Goal: Task Accomplishment & Management: Use online tool/utility

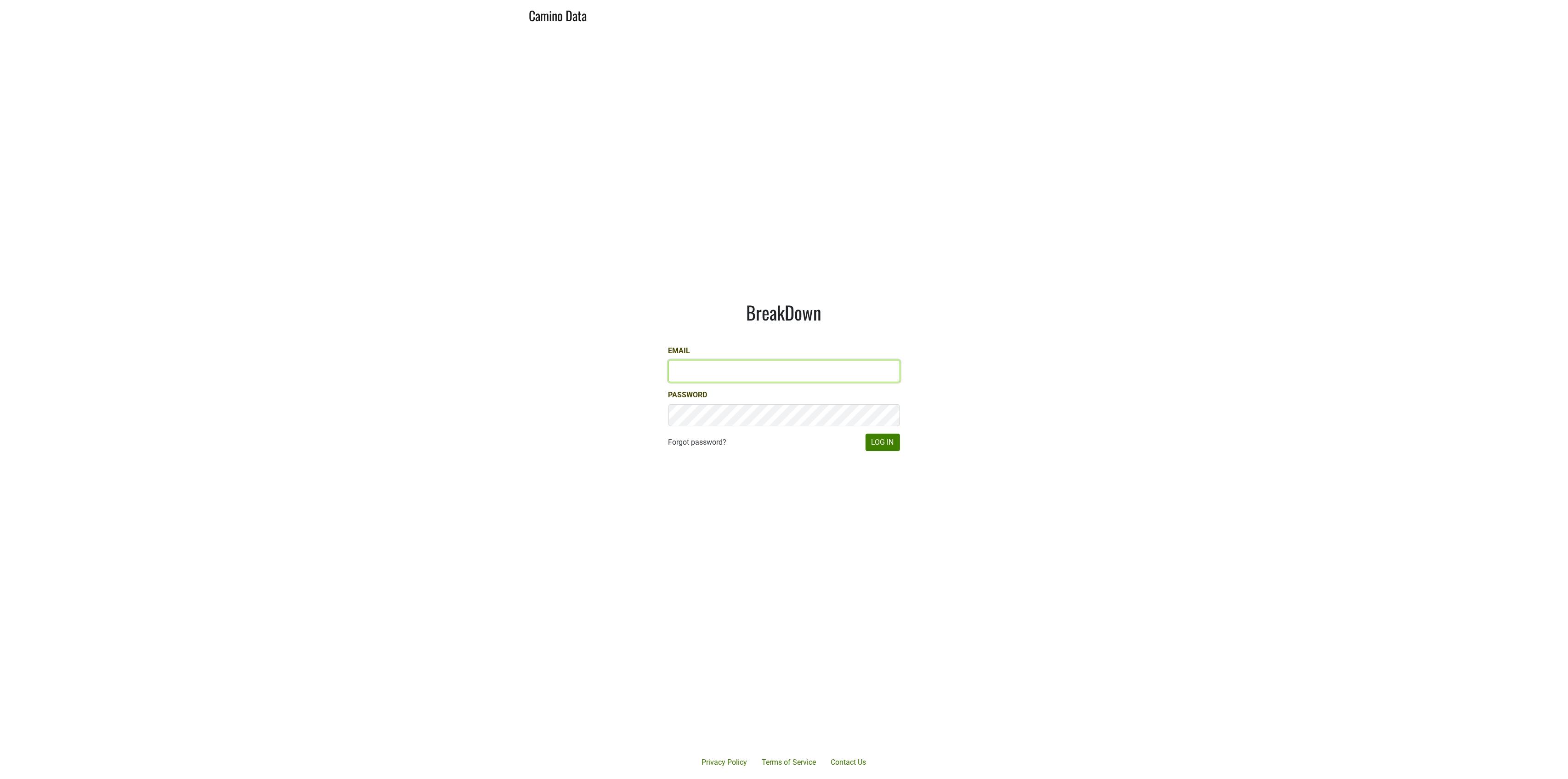
click at [692, 368] on input "Email" at bounding box center [784, 371] width 231 height 22
click at [692, 376] on input "Email" at bounding box center [784, 371] width 231 height 22
click at [888, 778] on com-1password-button at bounding box center [784, 779] width 1568 height 0
click at [866, 434] on button "Log In" at bounding box center [883, 442] width 35 height 18
click at [766, 364] on input "Email" at bounding box center [784, 371] width 231 height 22
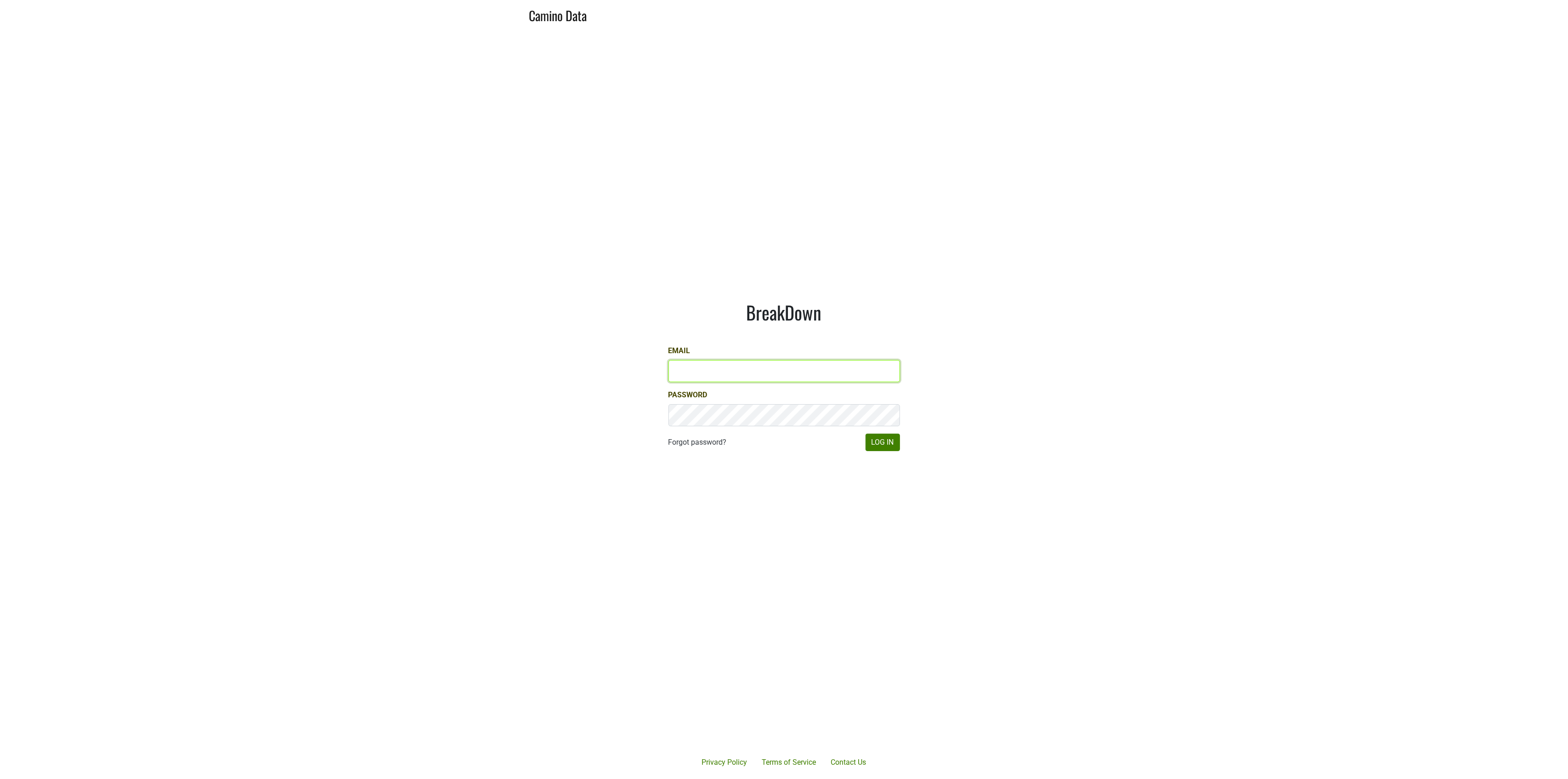
type input "jake@colgincellars.com"
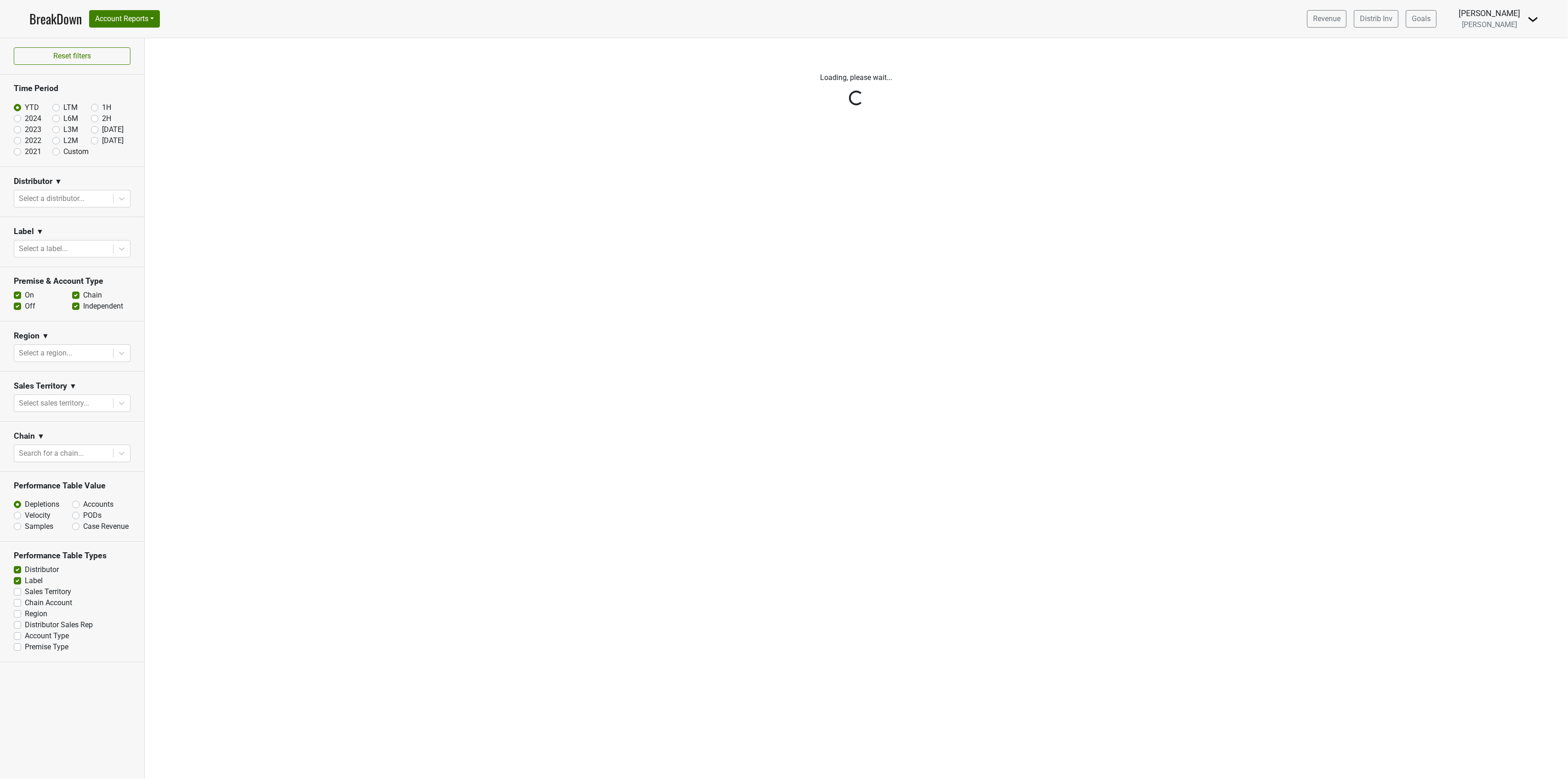
click at [887, 442] on div "Filters Loading, please wait..." at bounding box center [856, 409] width 1423 height 741
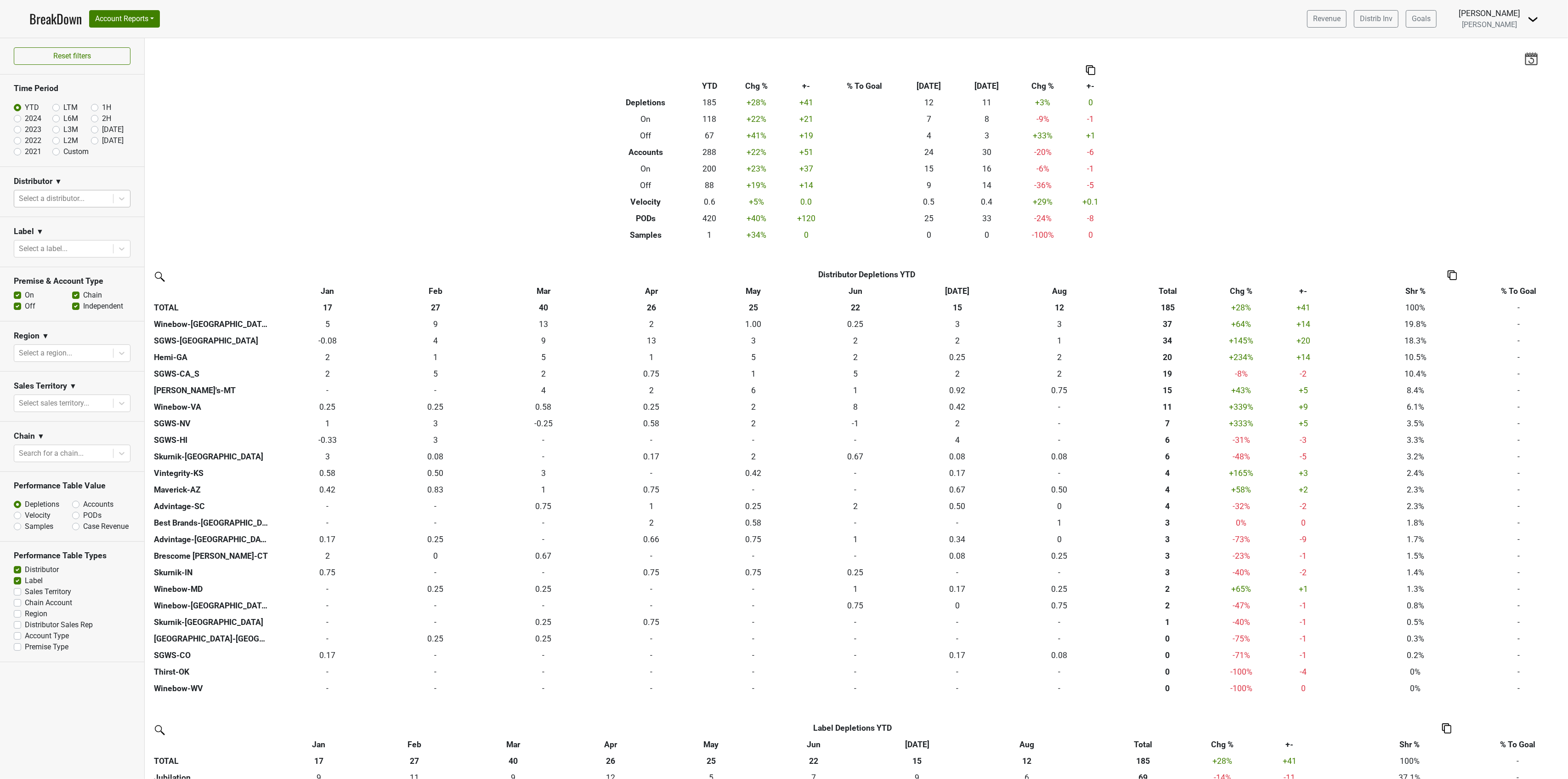
click at [81, 194] on div at bounding box center [63, 198] width 89 height 13
click at [61, 297] on div "Winebow-[GEOGRAPHIC_DATA]" at bounding box center [72, 306] width 117 height 18
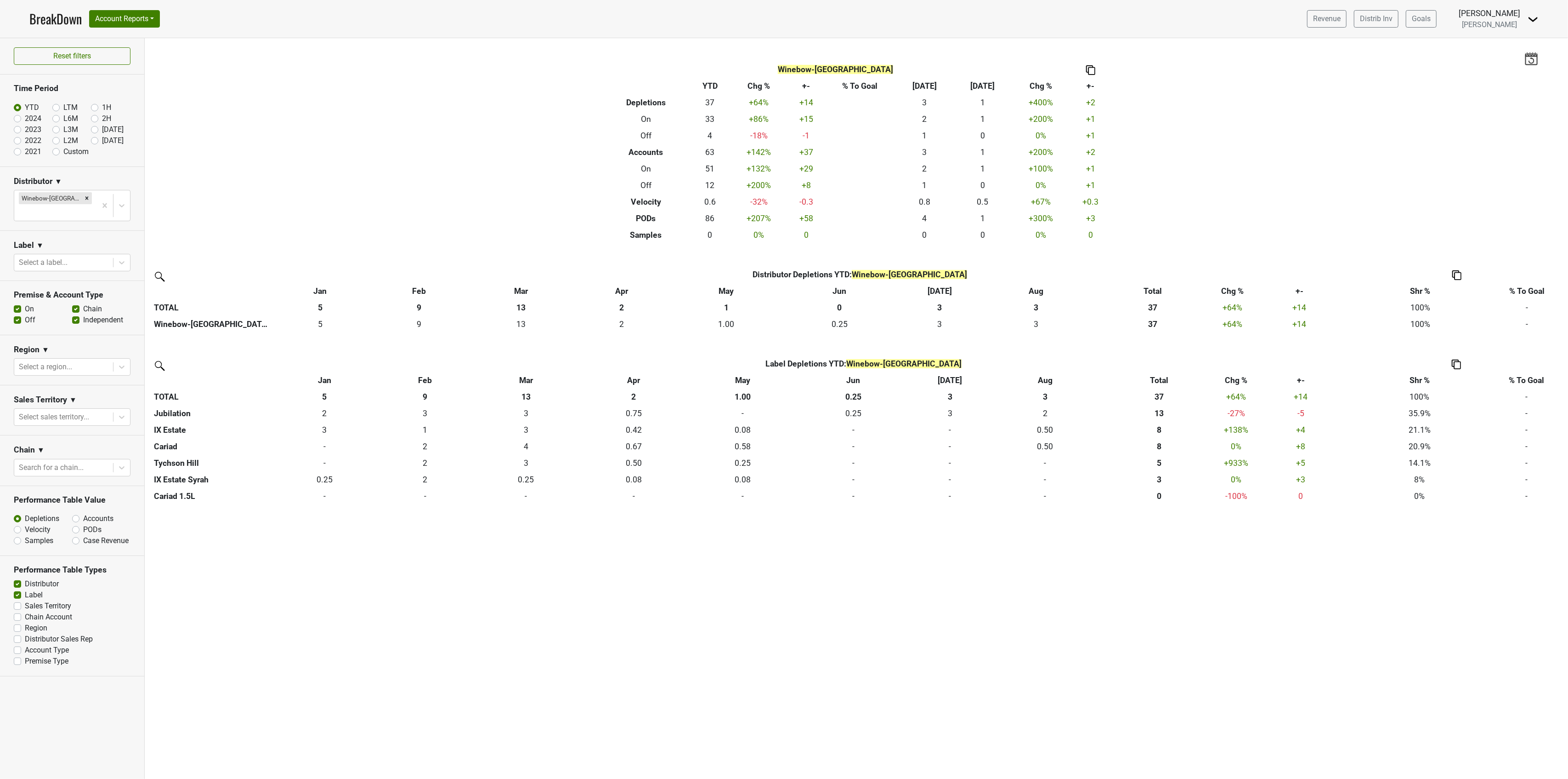
click at [465, 182] on div "Filters Winebow-FL Breakdown Type YTD Chg % +- % To Goal Aug ‘[DATE] Chg % +- D…" at bounding box center [856, 409] width 1423 height 741
click at [1530, 59] on img at bounding box center [1531, 58] width 14 height 13
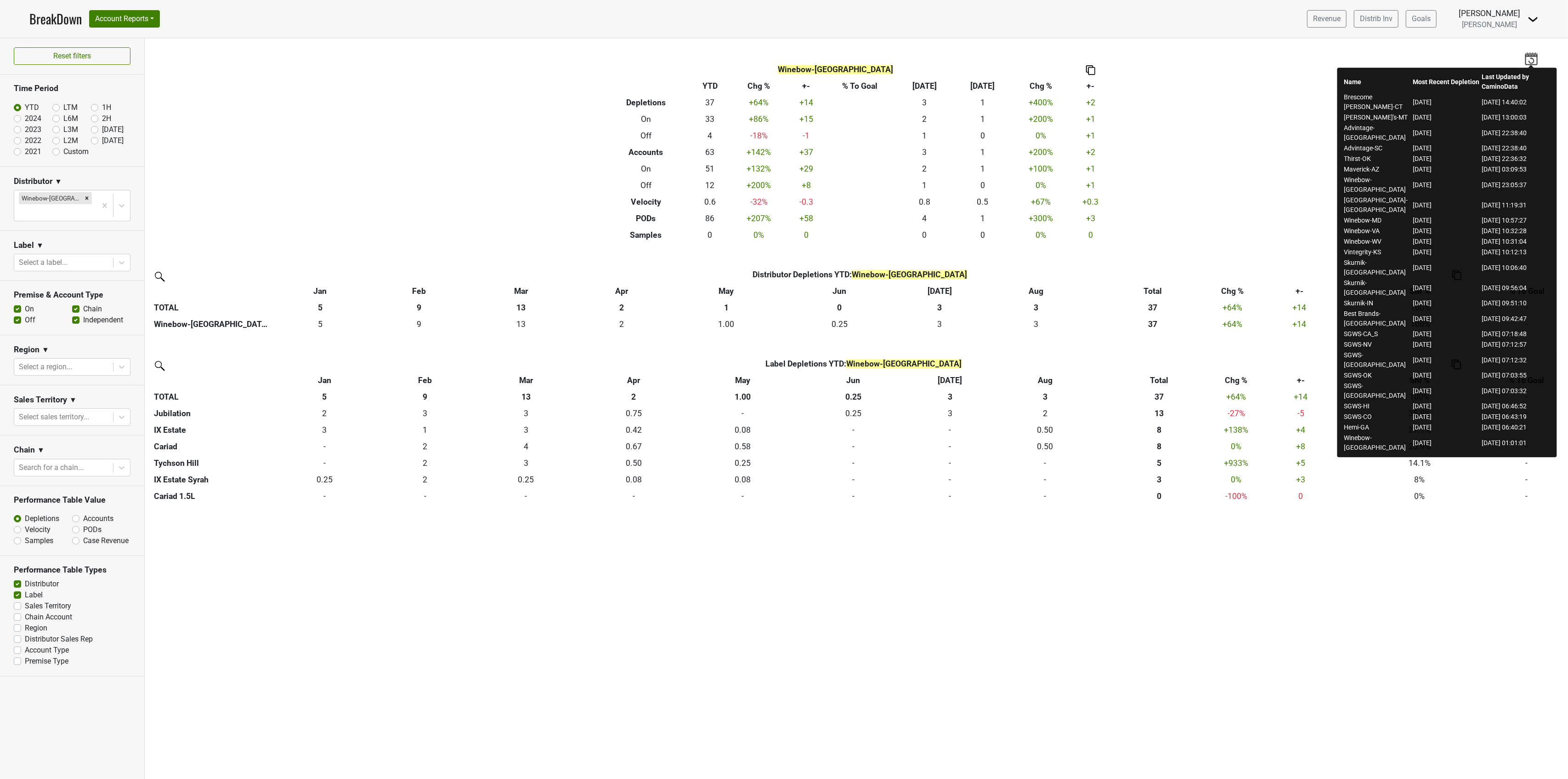
click at [1199, 81] on div "Filters Winebow-FL Breakdown Type YTD Chg % +- % To Goal Aug ‘[DATE] Chg % +- D…" at bounding box center [856, 409] width 1423 height 741
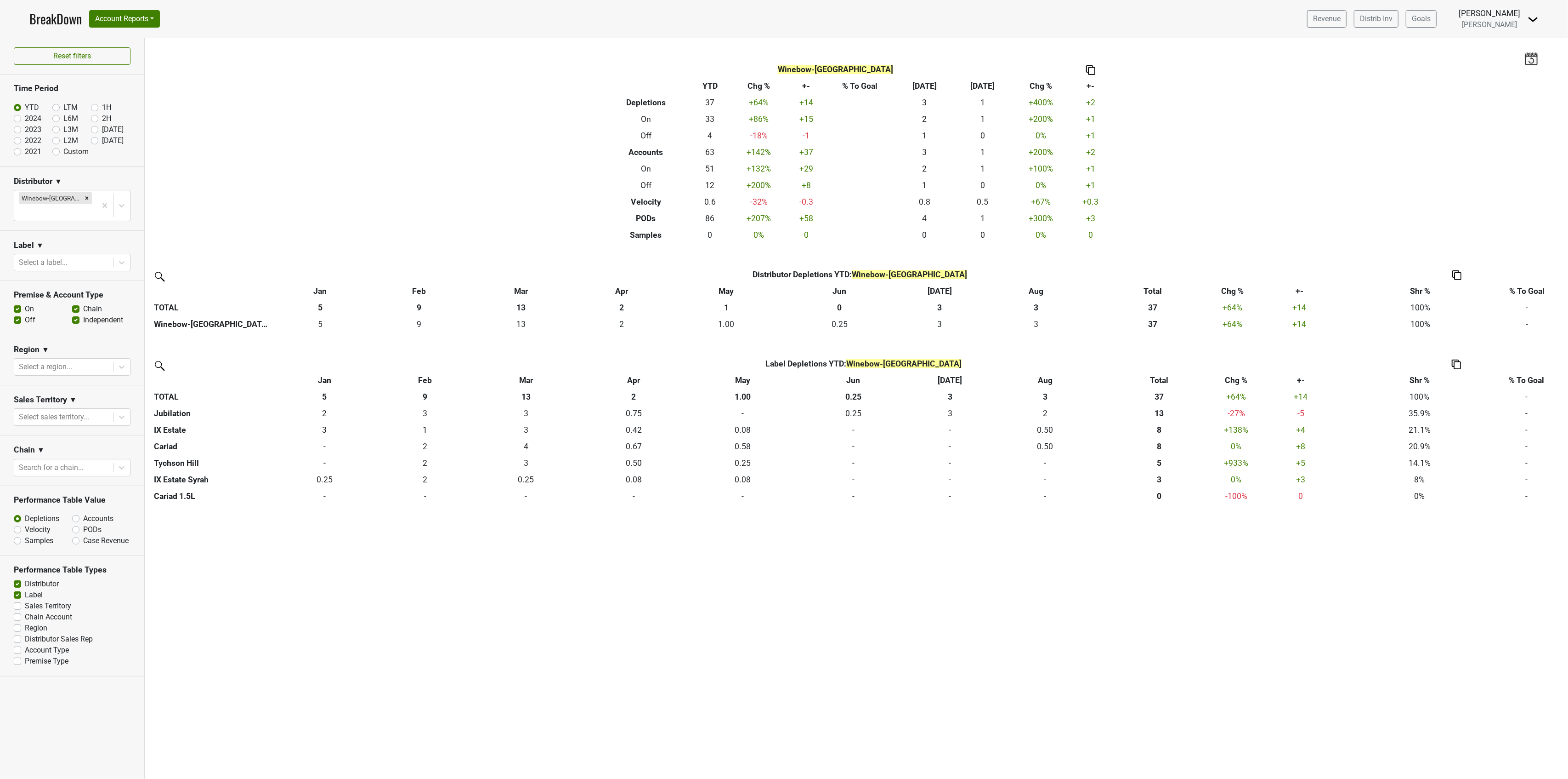
click at [1093, 71] on img at bounding box center [1090, 70] width 9 height 10
click at [1315, 76] on div "Filters Winebow-FL Breakdown Type YTD Chg % +- % To Goal Aug ‘25 Aug ‘24 Chg % …" at bounding box center [856, 409] width 1423 height 741
click at [1535, 23] on img at bounding box center [1533, 19] width 11 height 11
click at [1398, 159] on div "Filters Winebow-FL Breakdown Type YTD Chg % +- % To Goal Aug ‘25 Aug ‘24 Chg % …" at bounding box center [856, 409] width 1423 height 741
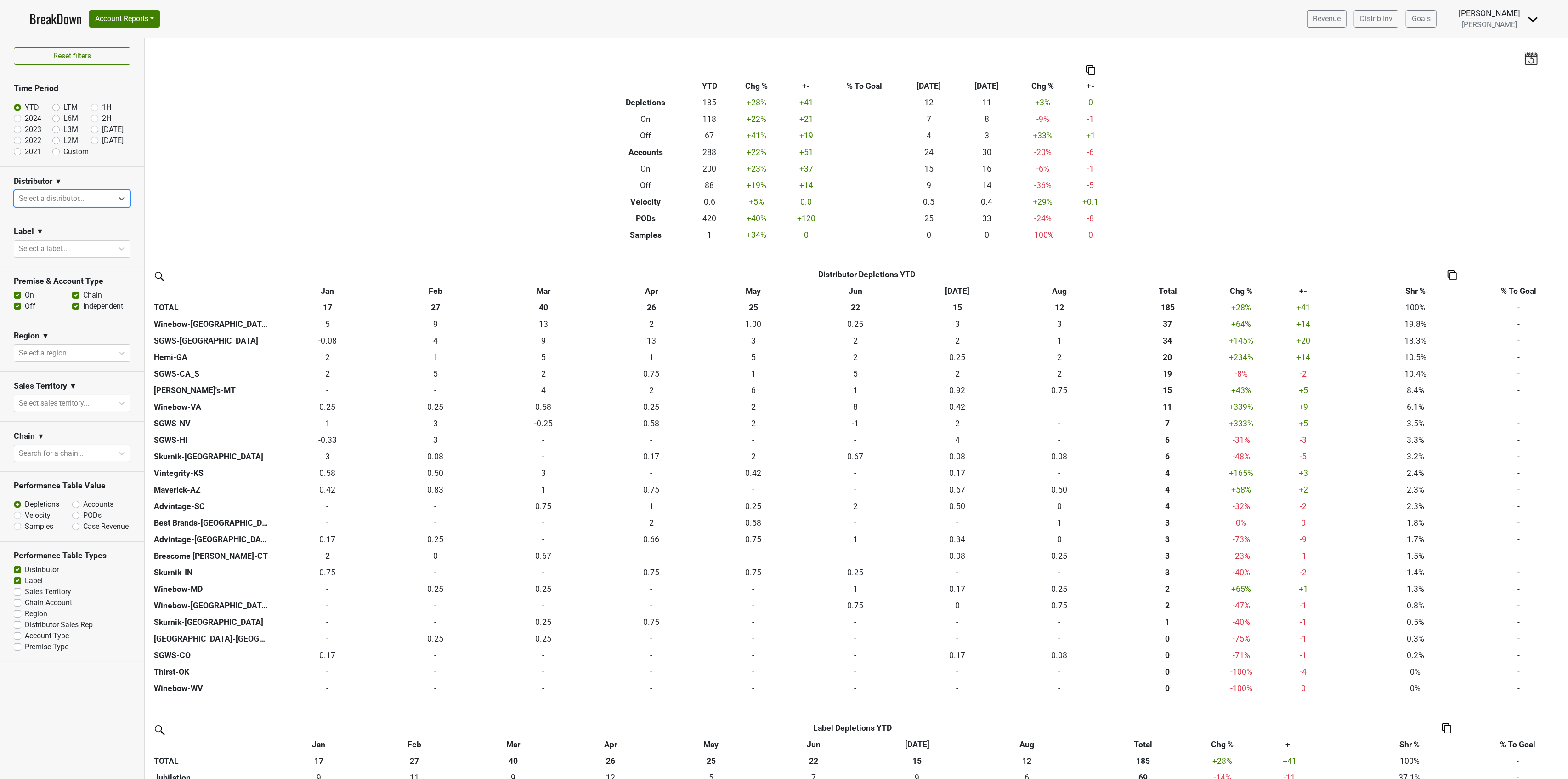
click at [72, 199] on div at bounding box center [63, 198] width 89 height 13
click at [52, 241] on div "Advintage-SC" at bounding box center [72, 241] width 117 height 18
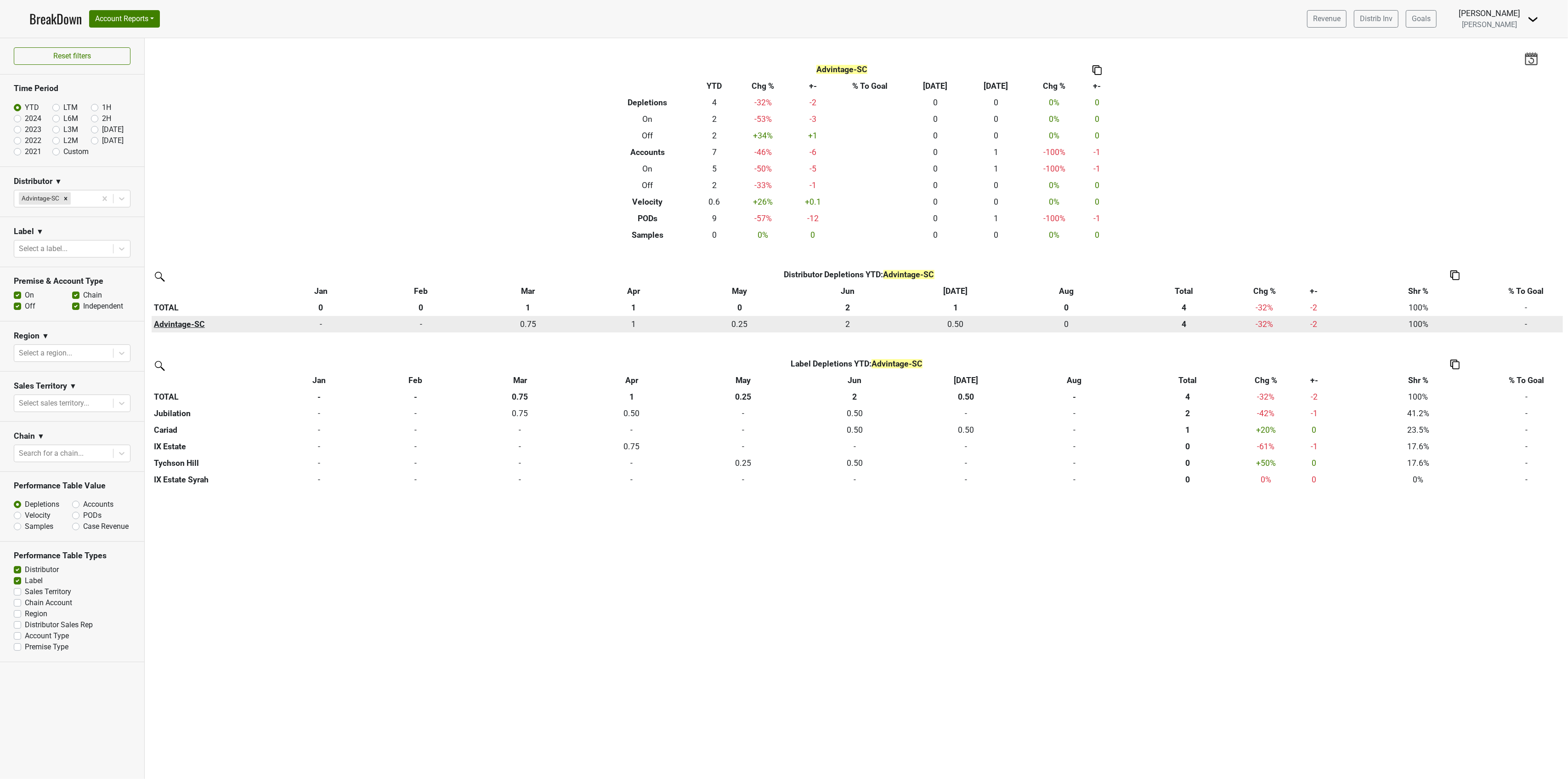
click at [186, 322] on th "Advintage-SC" at bounding box center [211, 324] width 119 height 16
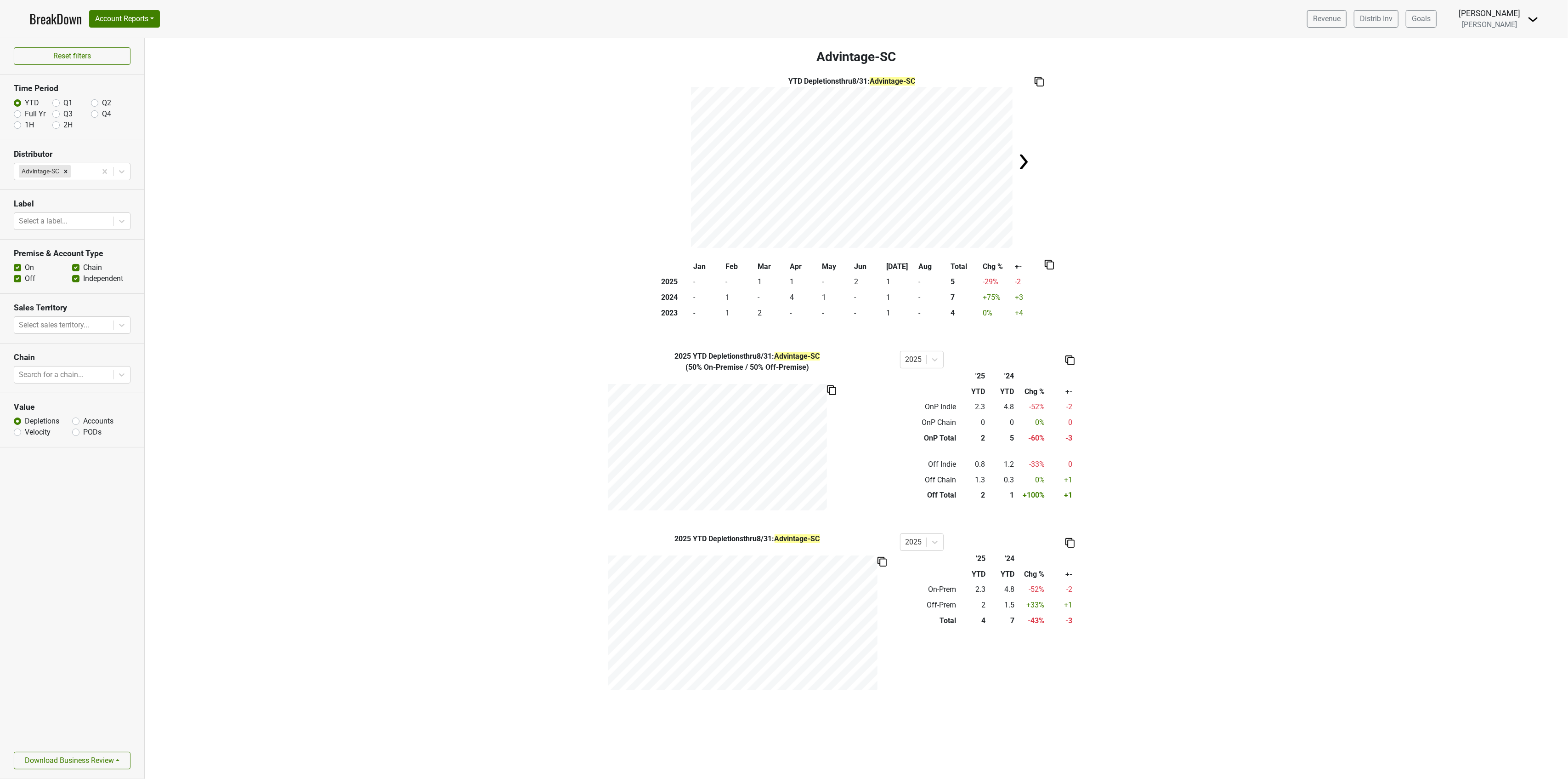
click at [1042, 82] on img at bounding box center [1039, 82] width 9 height 10
click at [1149, 155] on div "YTD Depletions thru 8/31 : Advintage-SC × Close alert Saved to Clipboard" at bounding box center [856, 162] width 1423 height 172
click at [1026, 166] on img at bounding box center [1024, 162] width 18 height 18
click at [682, 164] on img at bounding box center [680, 162] width 18 height 18
click at [118, 762] on button "Download Business Review" at bounding box center [72, 760] width 117 height 18
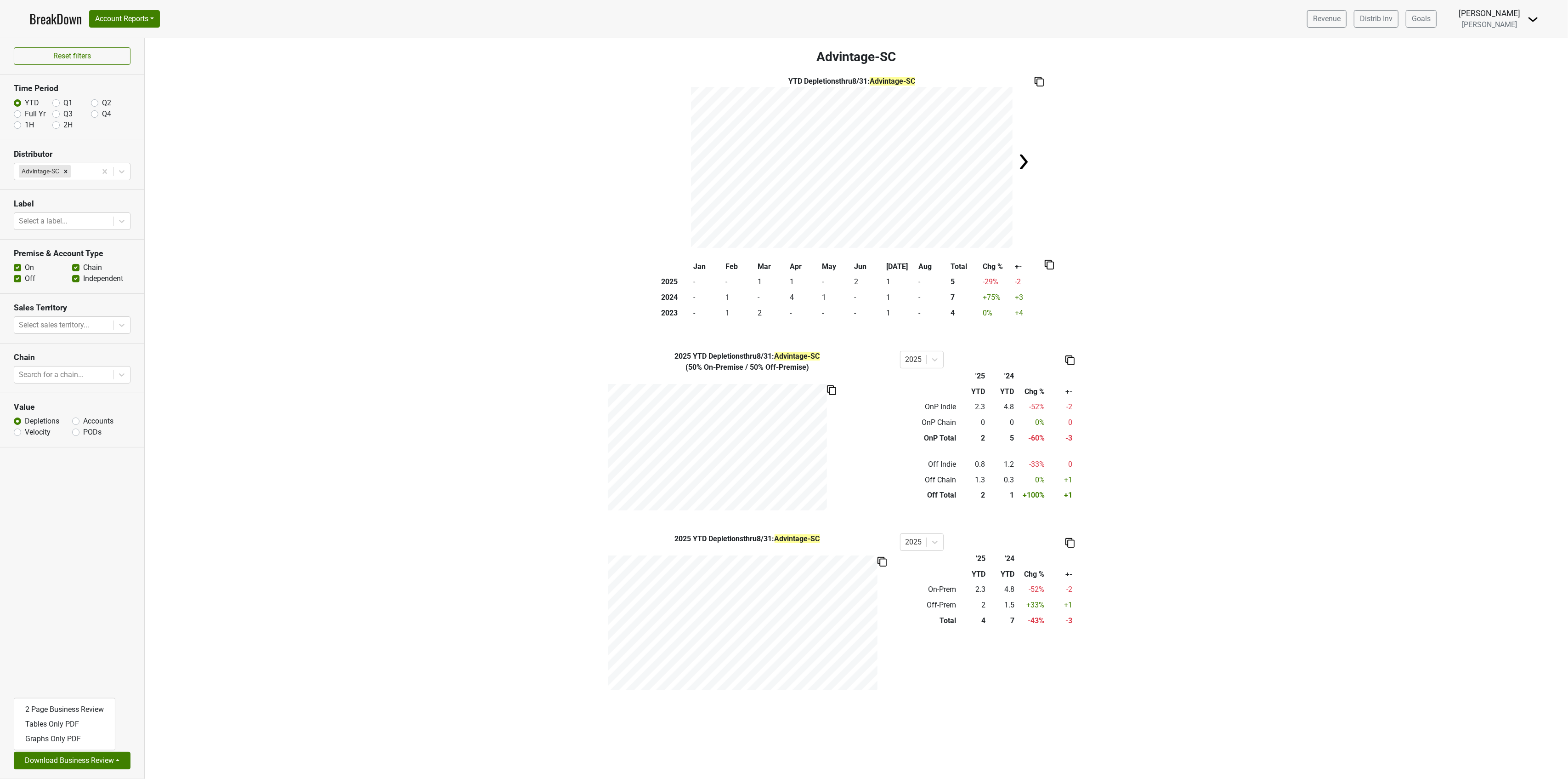
click at [228, 596] on div "2025 YTD Depletions thru 8/31 : Advintage-SC 2025 '25 '24 YTD YTD Chg % +- On-P…" at bounding box center [856, 613] width 1423 height 160
click at [61, 56] on button "Reset filters" at bounding box center [72, 56] width 117 height 18
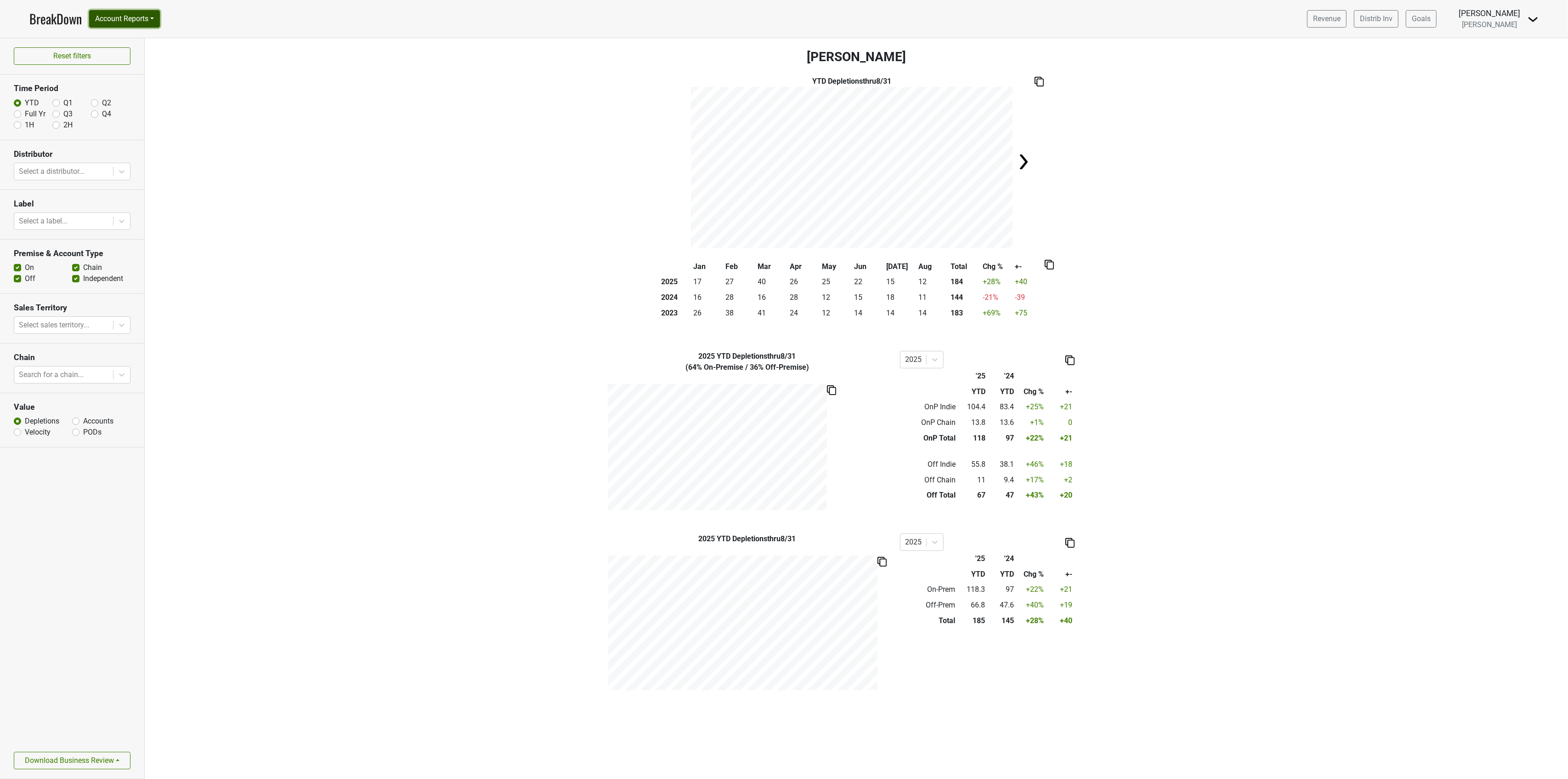
click at [112, 14] on button "Account Reports" at bounding box center [124, 19] width 71 height 18
click at [54, 62] on button "Reset filters" at bounding box center [72, 56] width 117 height 18
click at [57, 17] on link "BreakDown" at bounding box center [55, 19] width 52 height 19
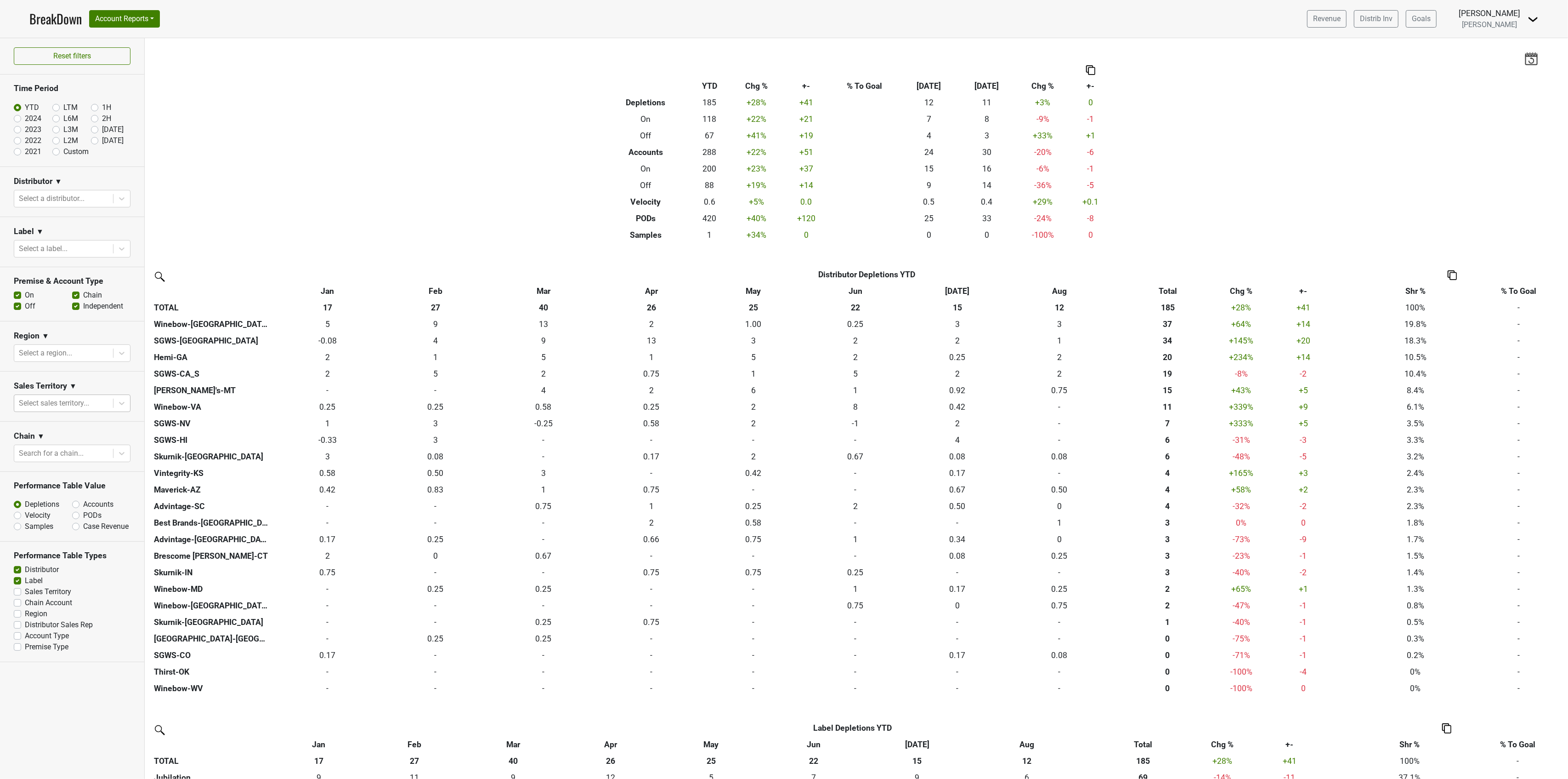
click at [100, 409] on div at bounding box center [63, 403] width 89 height 13
click at [65, 454] on div at bounding box center [63, 453] width 89 height 13
click at [49, 359] on div at bounding box center [63, 353] width 89 height 13
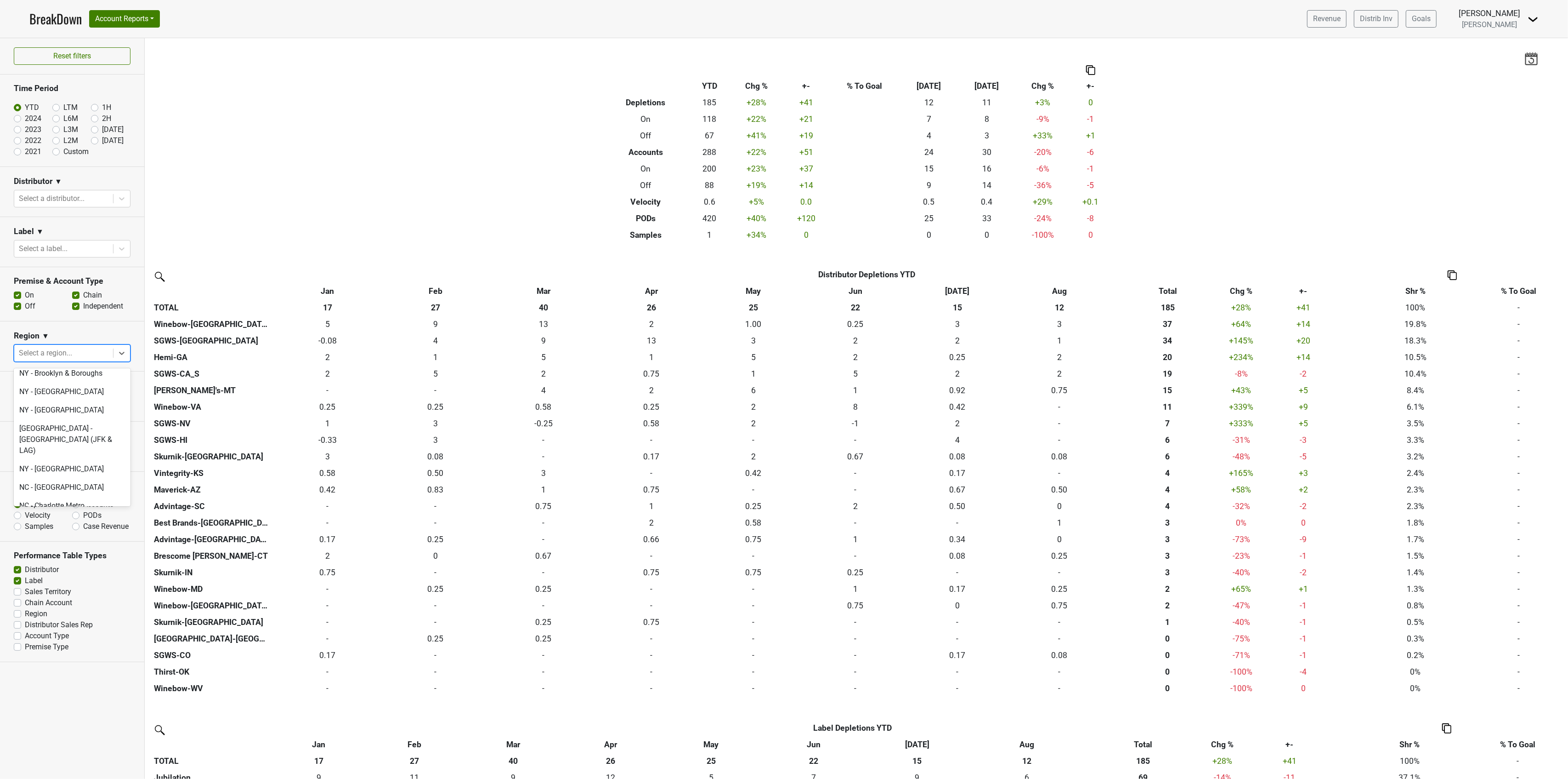
scroll to position [2145, 0]
click at [265, 193] on div "Filters Breakdown Type YTD Chg % +- % To Goal Aug ‘25 Aug ‘24 Chg % +- Depletio…" at bounding box center [856, 409] width 1423 height 741
click at [83, 200] on div at bounding box center [63, 198] width 89 height 13
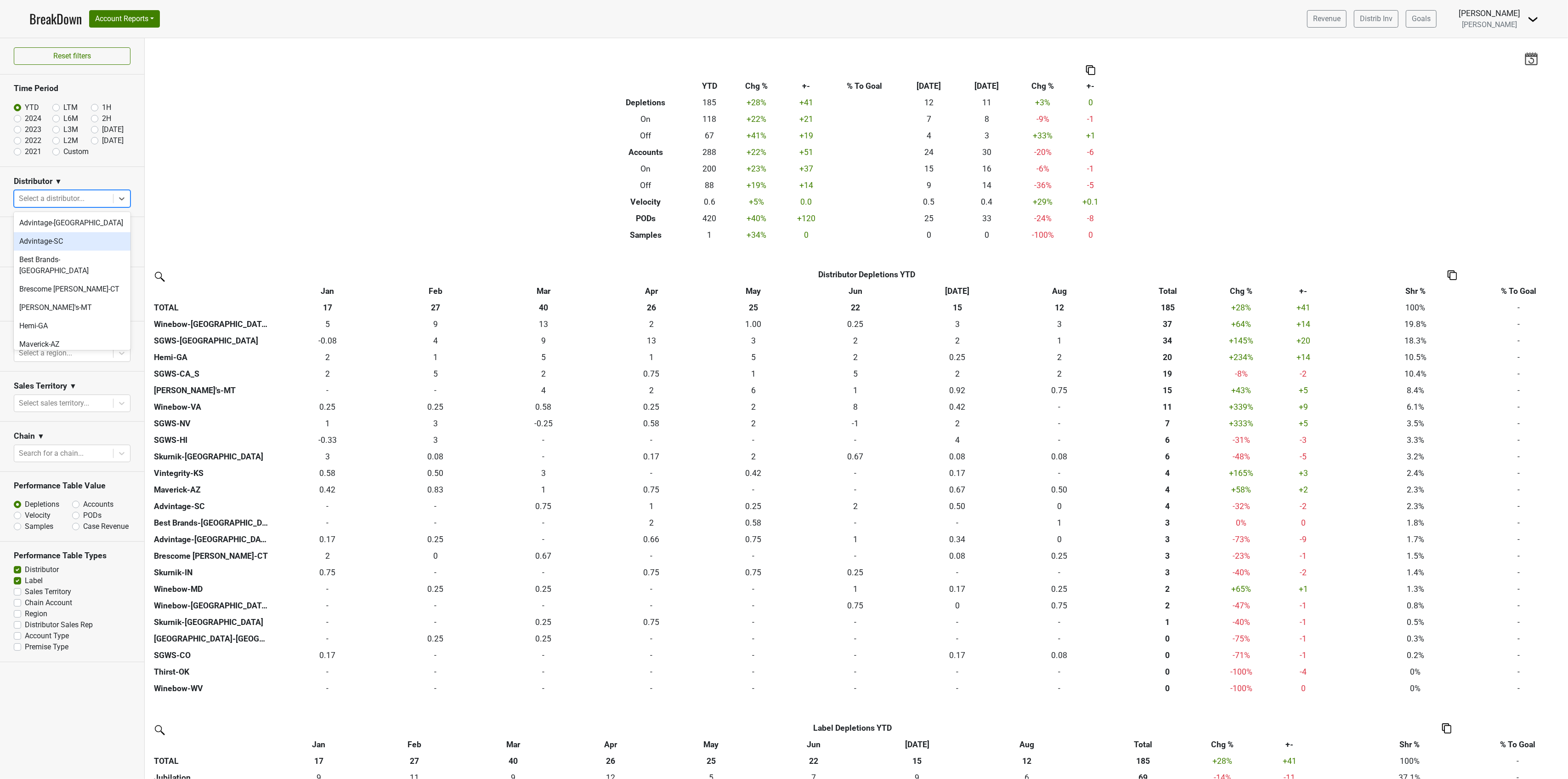
click at [75, 242] on div "Advintage-SC" at bounding box center [72, 241] width 117 height 18
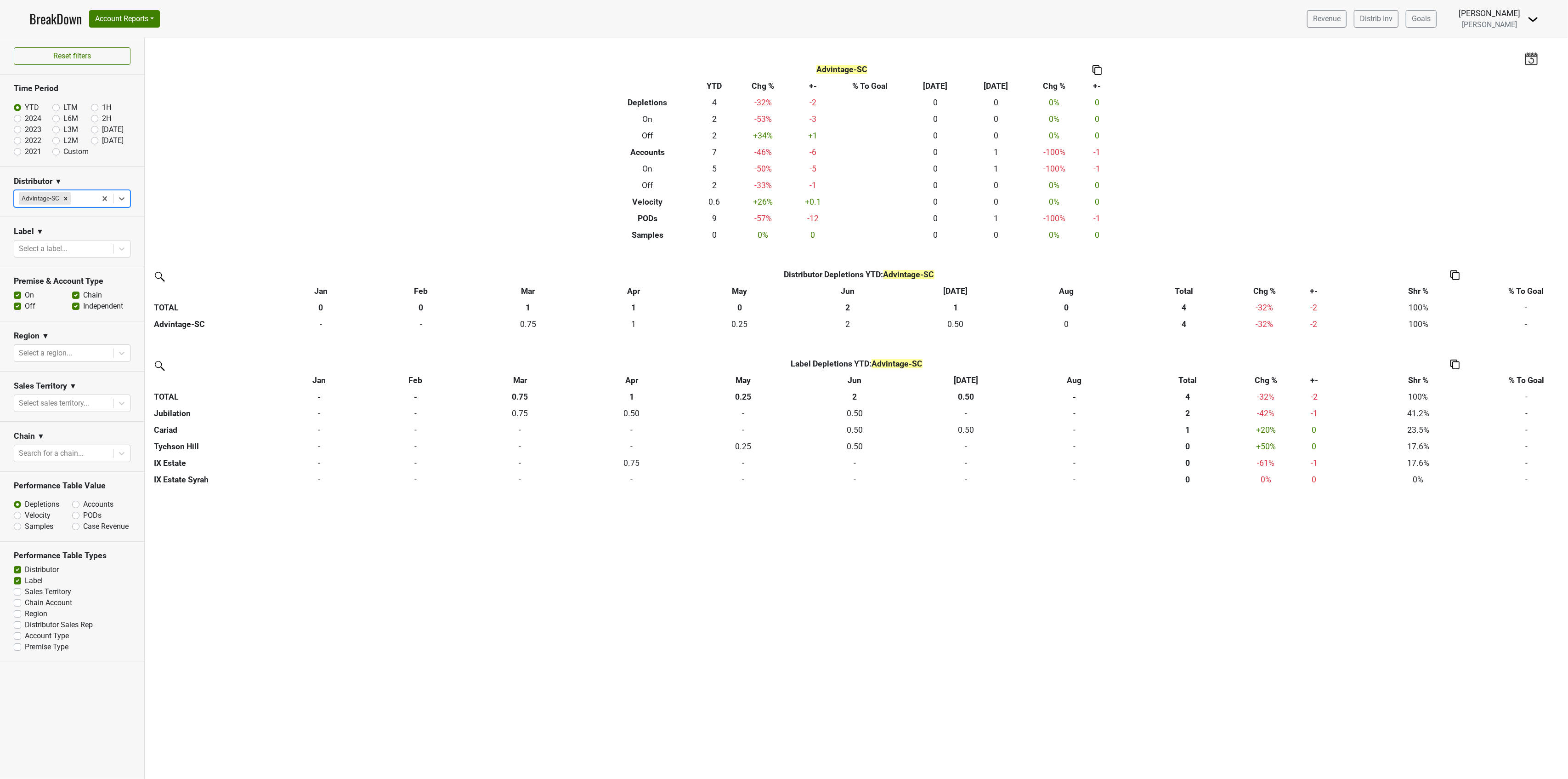
click at [83, 510] on label "Accounts" at bounding box center [99, 504] width 30 height 11
click at [77, 508] on input "Accounts" at bounding box center [99, 503] width 55 height 9
radio input "true"
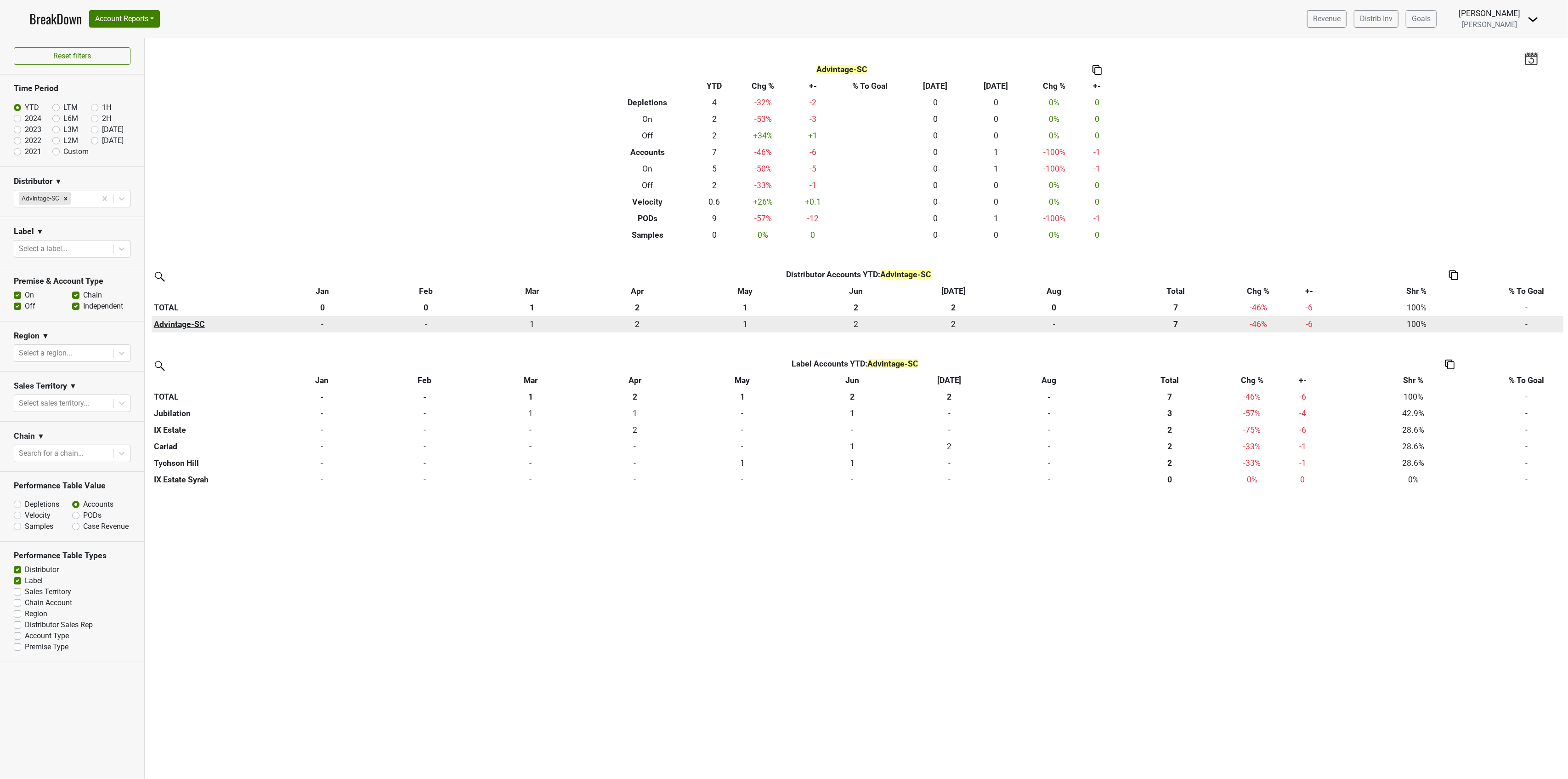
click at [173, 328] on th "Advintage-SC" at bounding box center [211, 324] width 119 height 16
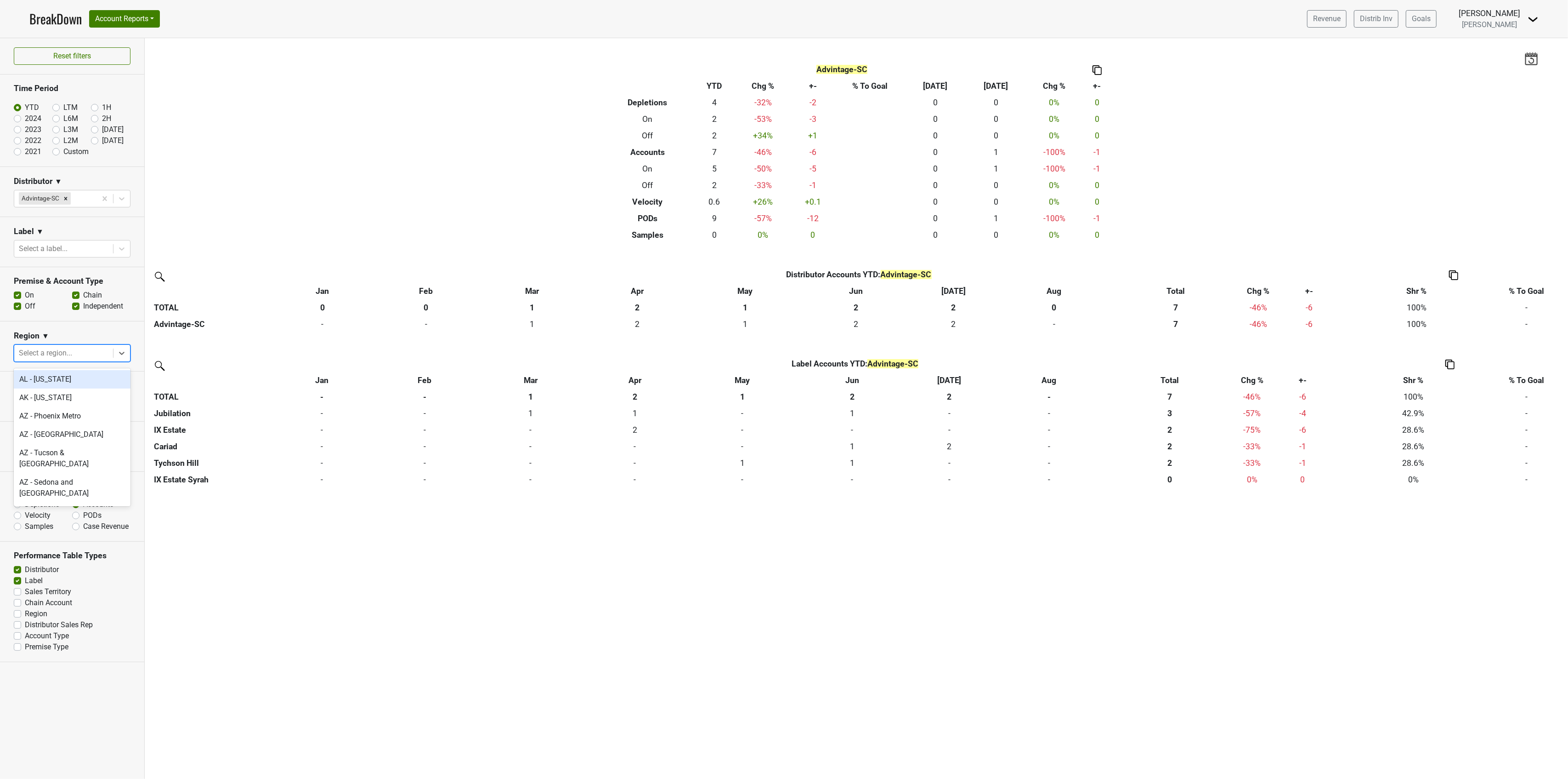
click at [83, 358] on div at bounding box center [63, 353] width 89 height 13
click at [40, 704] on div "Reset filters Time Period YTD LTM 1H 2024 L6M 2H 2023 L3M Aug '25 2022 L2M Sep …" at bounding box center [72, 409] width 145 height 741
click at [25, 297] on label "On" at bounding box center [29, 295] width 9 height 11
click at [21, 297] on input "On" at bounding box center [18, 294] width 7 height 9
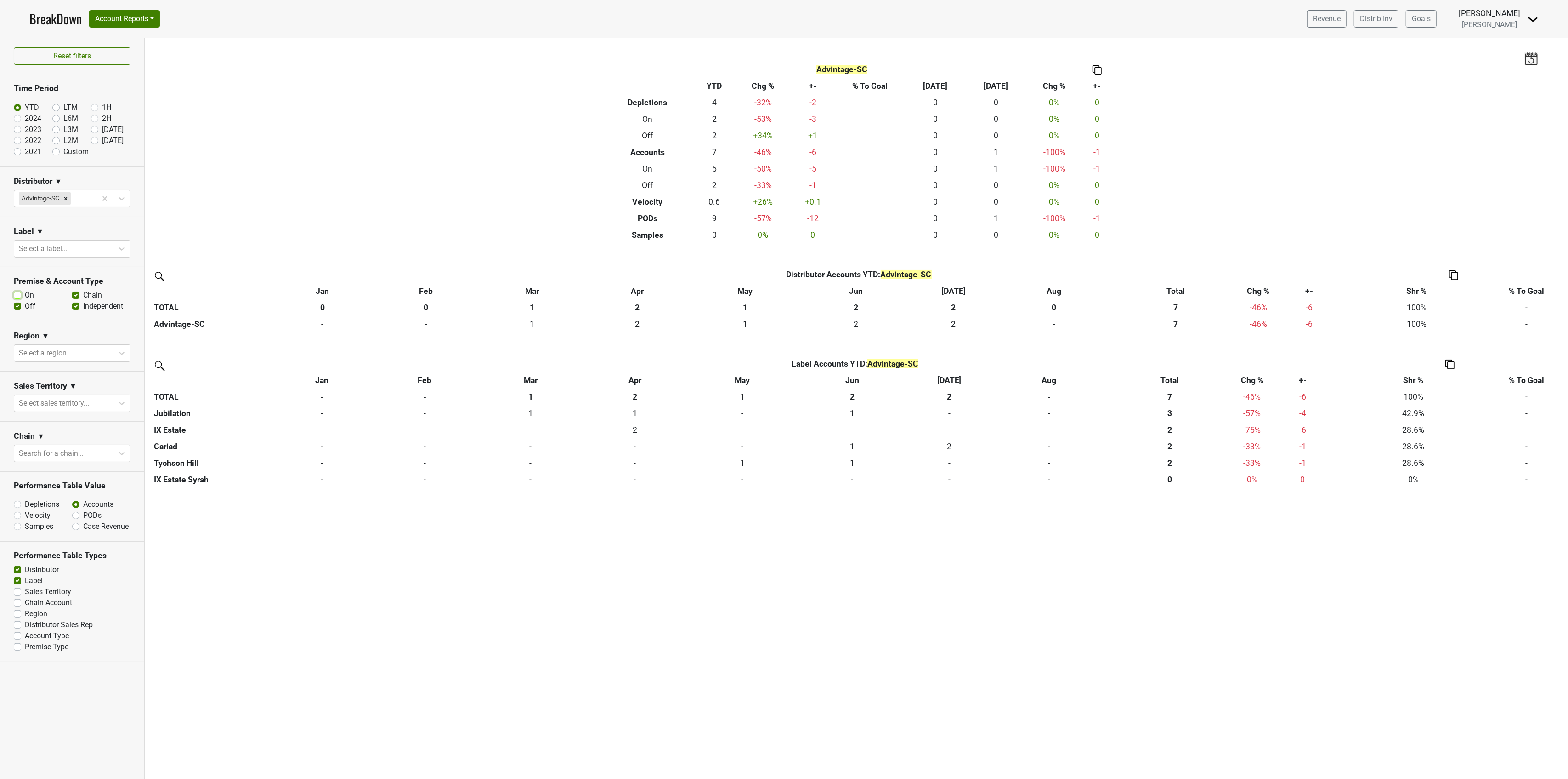
checkbox input "false"
click at [114, 19] on button "Account Reports" at bounding box center [124, 19] width 71 height 18
click at [114, 46] on link "SuperRanker" at bounding box center [130, 40] width 82 height 15
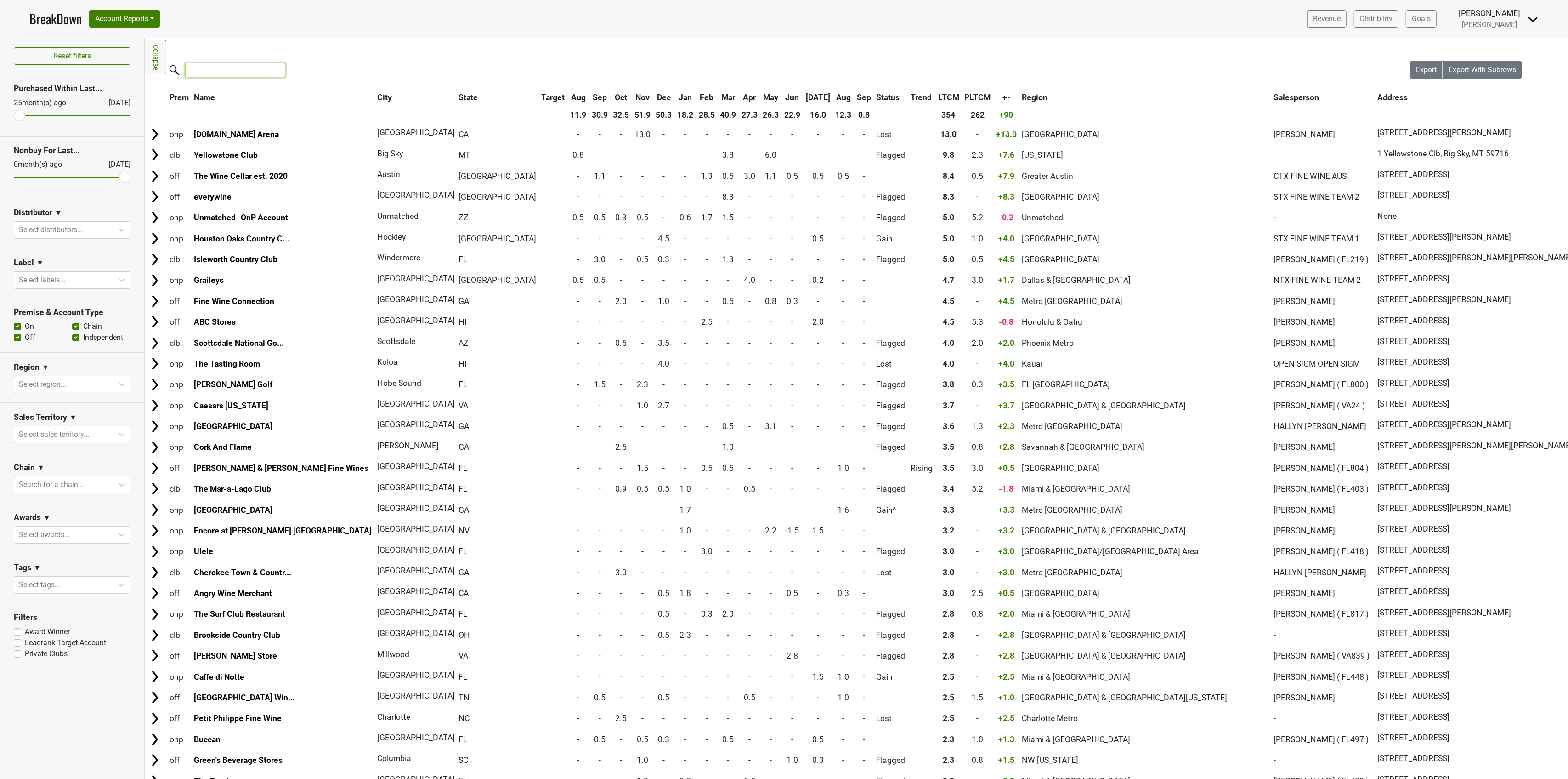
click at [215, 76] on input "search" at bounding box center [235, 69] width 100 height 14
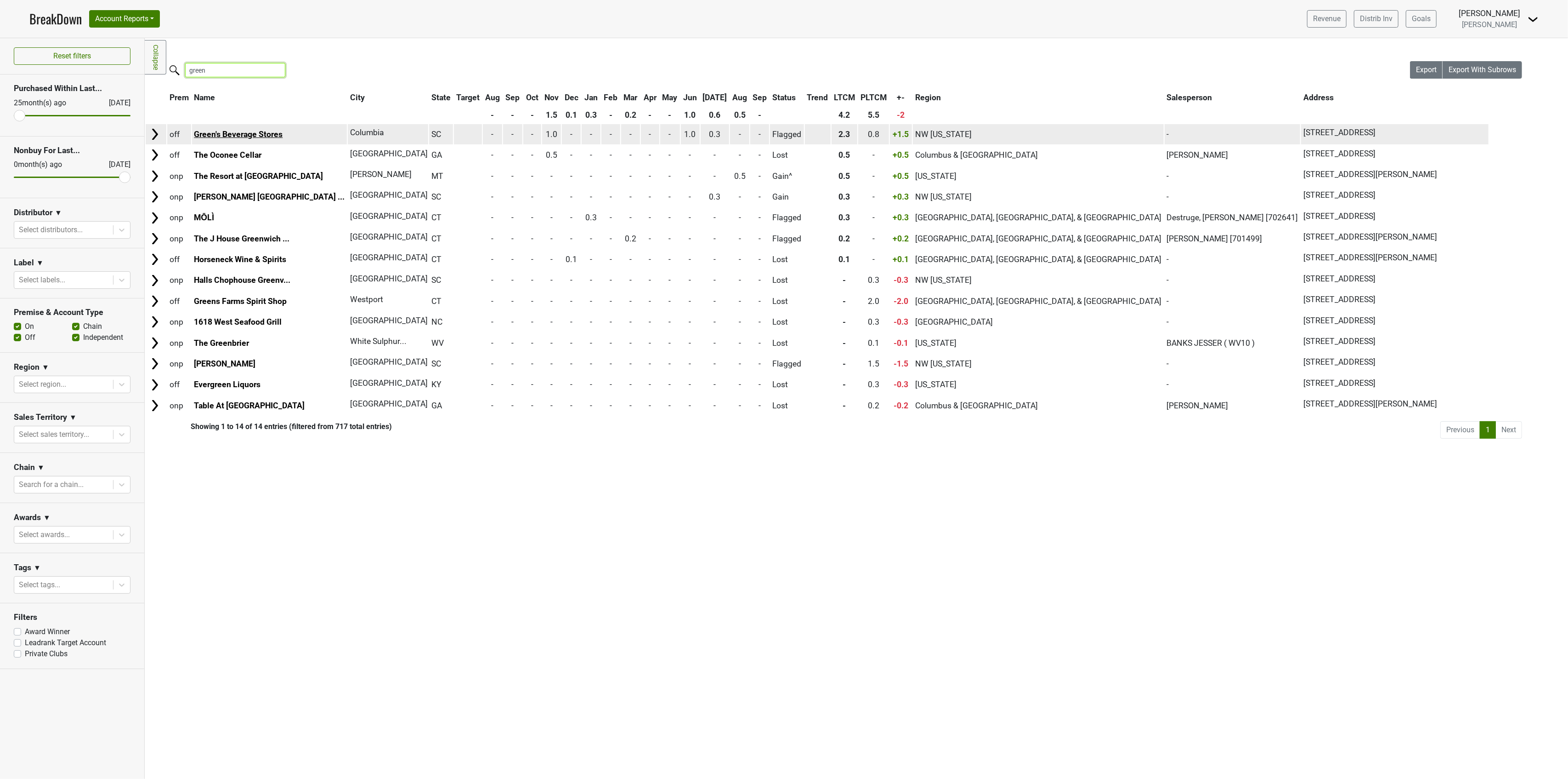
type input "green"
click at [248, 130] on link "Green's Beverage Stores" at bounding box center [239, 134] width 89 height 9
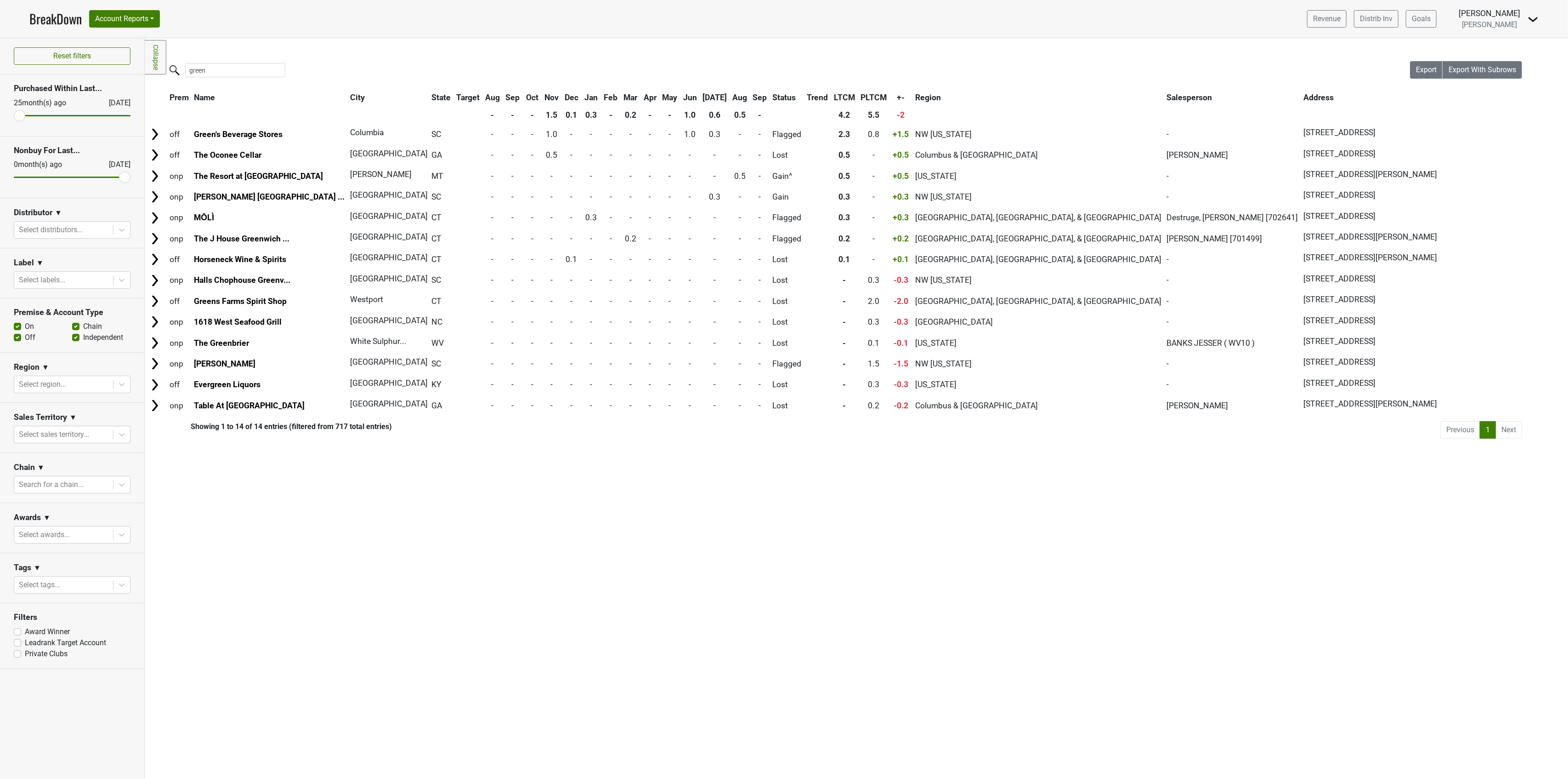
click at [52, 18] on link "BreakDown" at bounding box center [55, 19] width 52 height 19
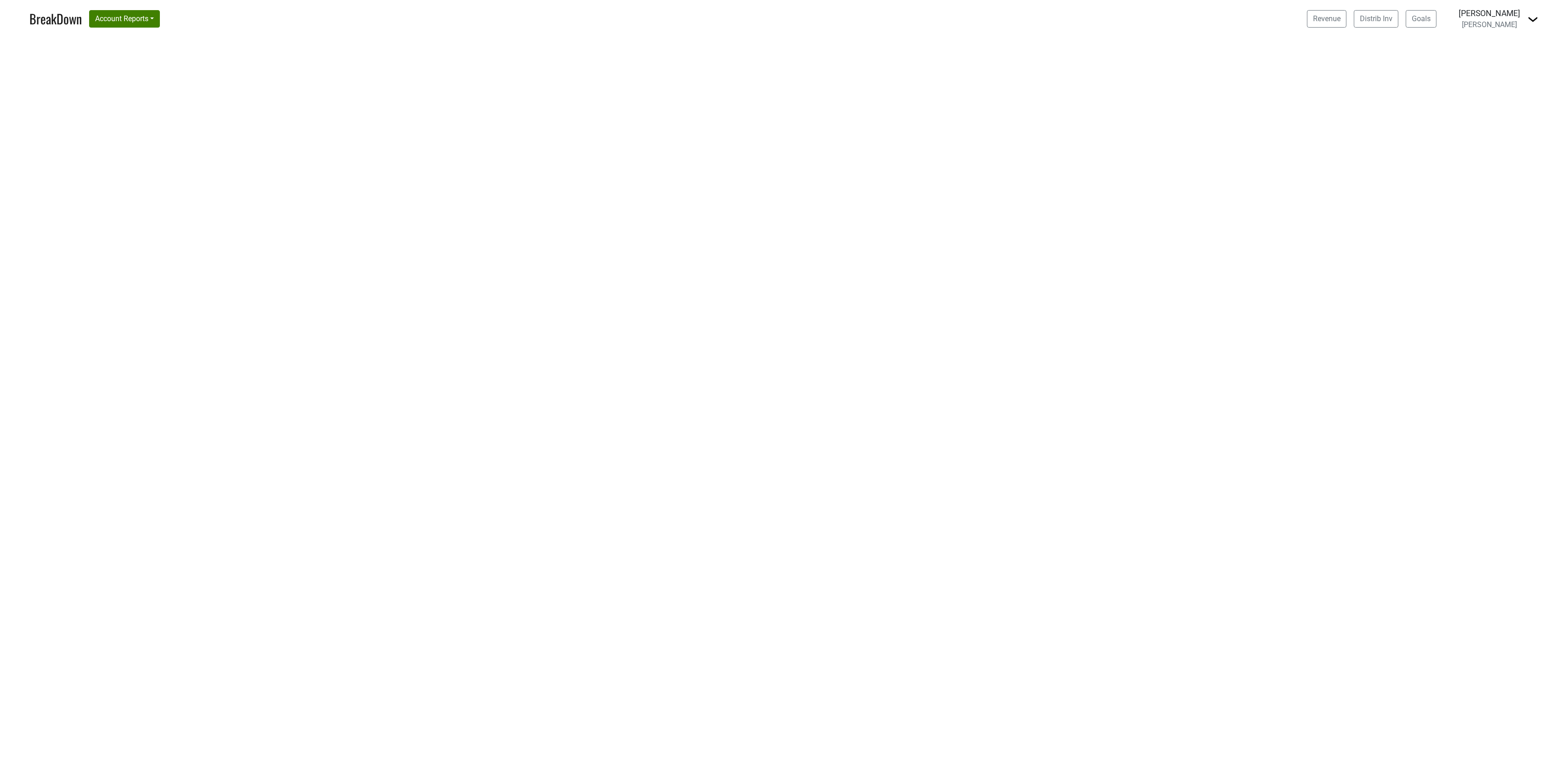
select select "CA"
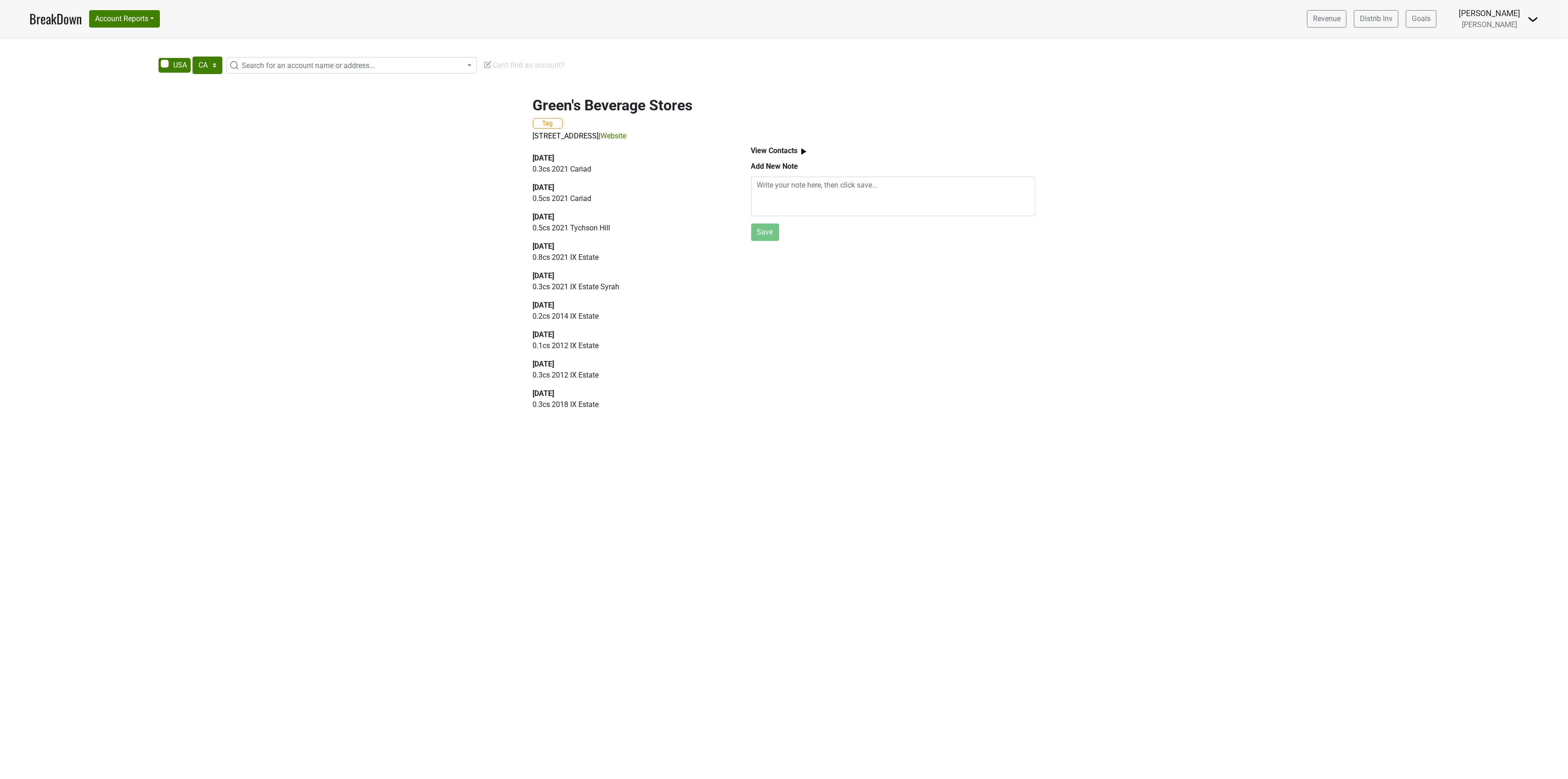
click at [543, 162] on div "[DATE]" at bounding box center [632, 158] width 197 height 11
click at [543, 164] on p "0.3 cs 2021 Cariad" at bounding box center [632, 169] width 197 height 11
click at [493, 163] on div "Green's Beverage Stores Tag 400 Assembly St, Columbia, SC 29201 | Website 2025-…" at bounding box center [784, 253] width 1568 height 336
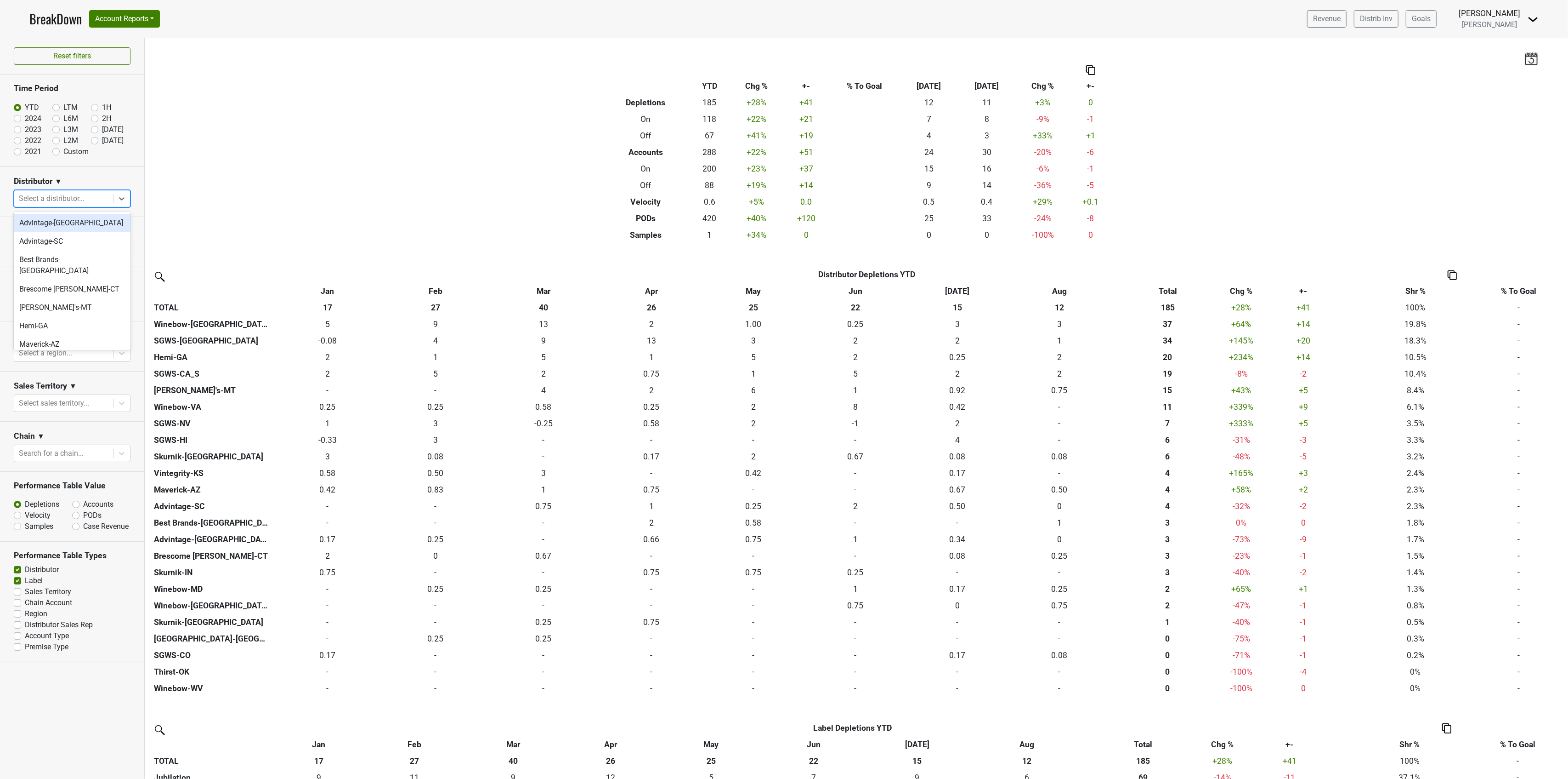
click at [50, 201] on div at bounding box center [63, 198] width 89 height 13
click at [61, 297] on div "Winebow-[GEOGRAPHIC_DATA]" at bounding box center [72, 306] width 117 height 18
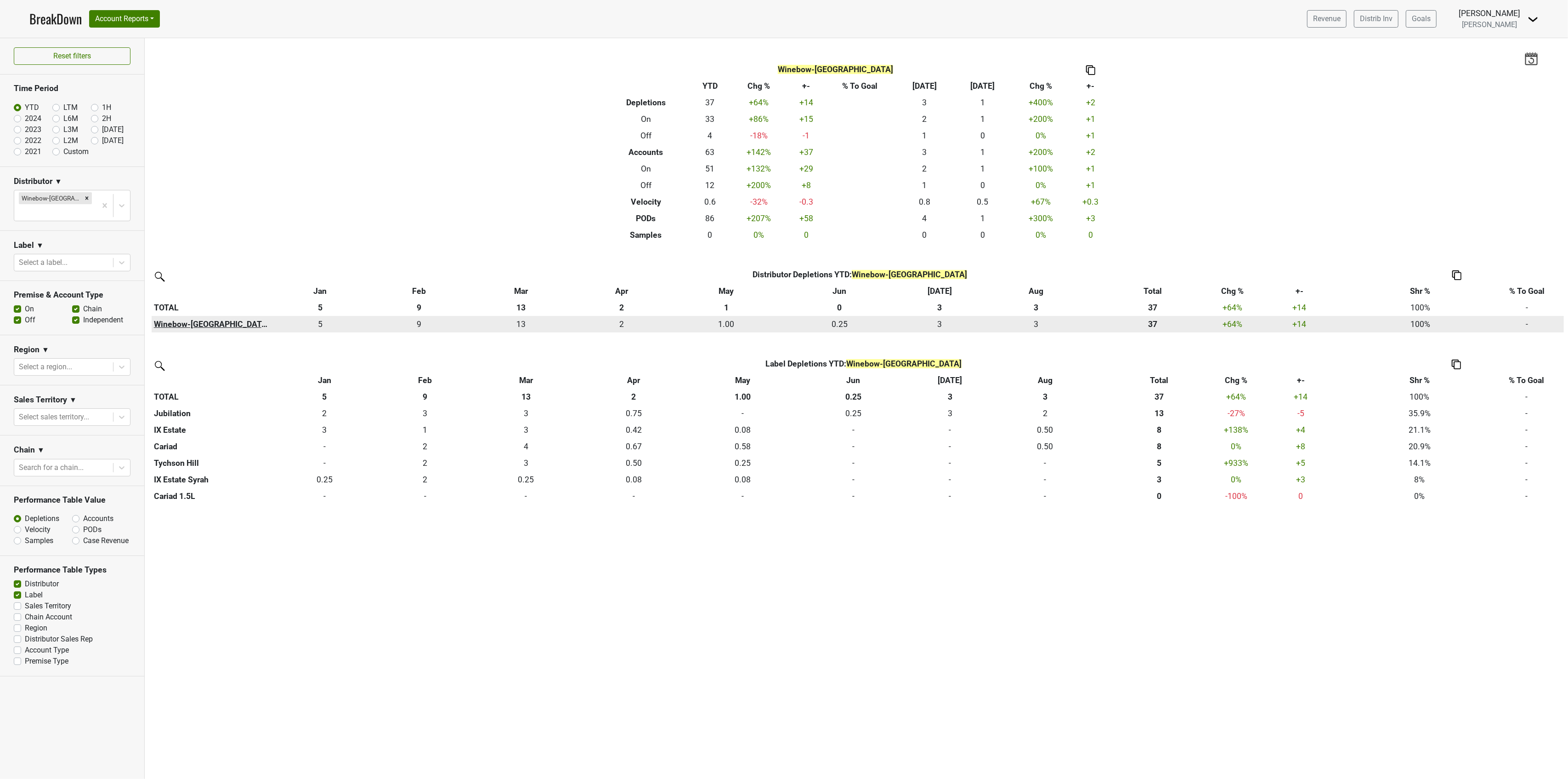
click at [184, 320] on th "Winebow-[GEOGRAPHIC_DATA]" at bounding box center [211, 324] width 119 height 16
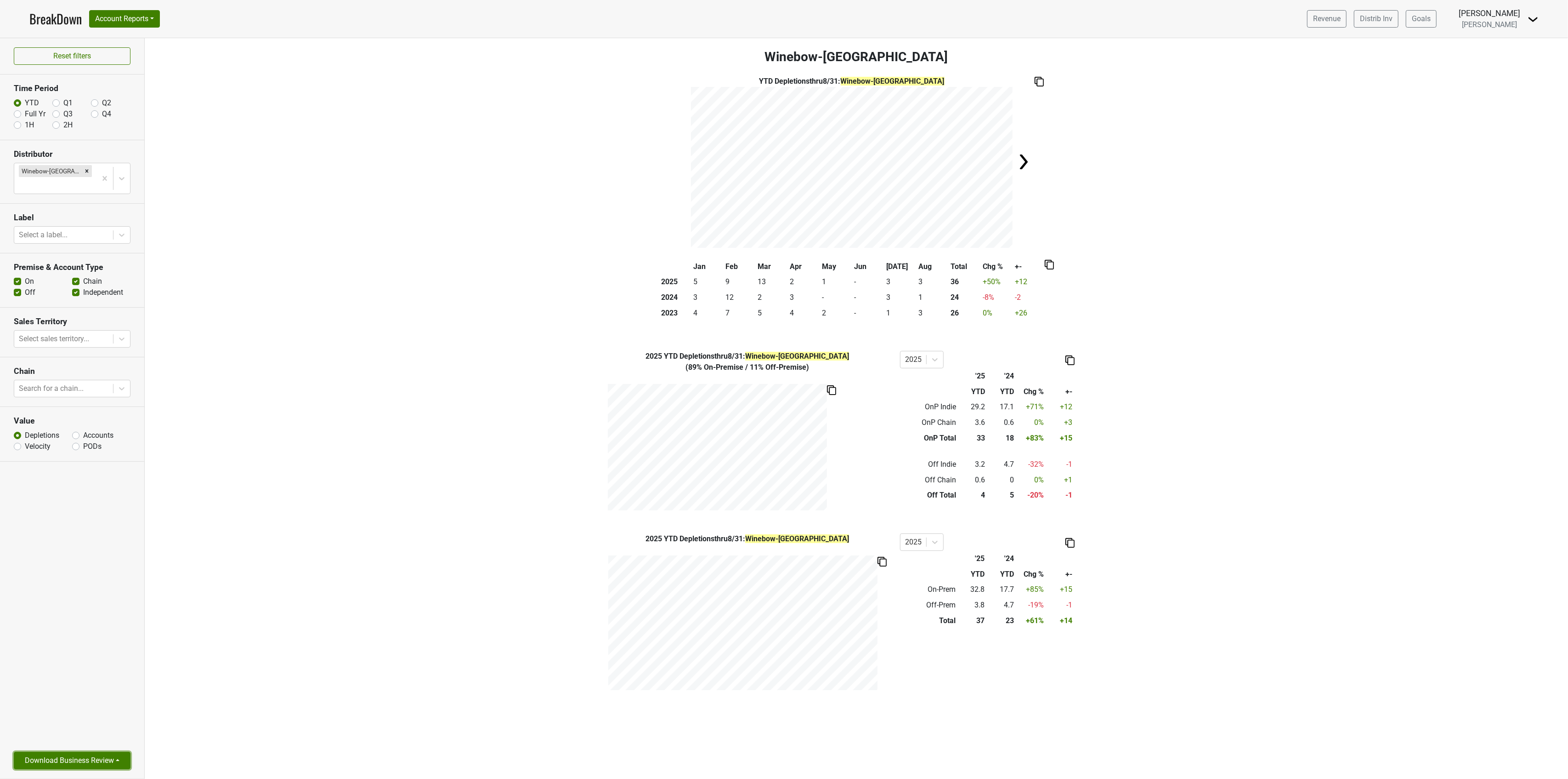
click at [82, 767] on button "Download Business Review" at bounding box center [72, 760] width 117 height 18
click at [66, 711] on link "2 Page Business Review" at bounding box center [64, 710] width 100 height 15
click at [1043, 85] on img at bounding box center [1039, 82] width 9 height 10
click at [107, 760] on button "Download Business Review" at bounding box center [72, 760] width 117 height 18
click at [80, 730] on link "Tables Only PDF" at bounding box center [64, 724] width 100 height 15
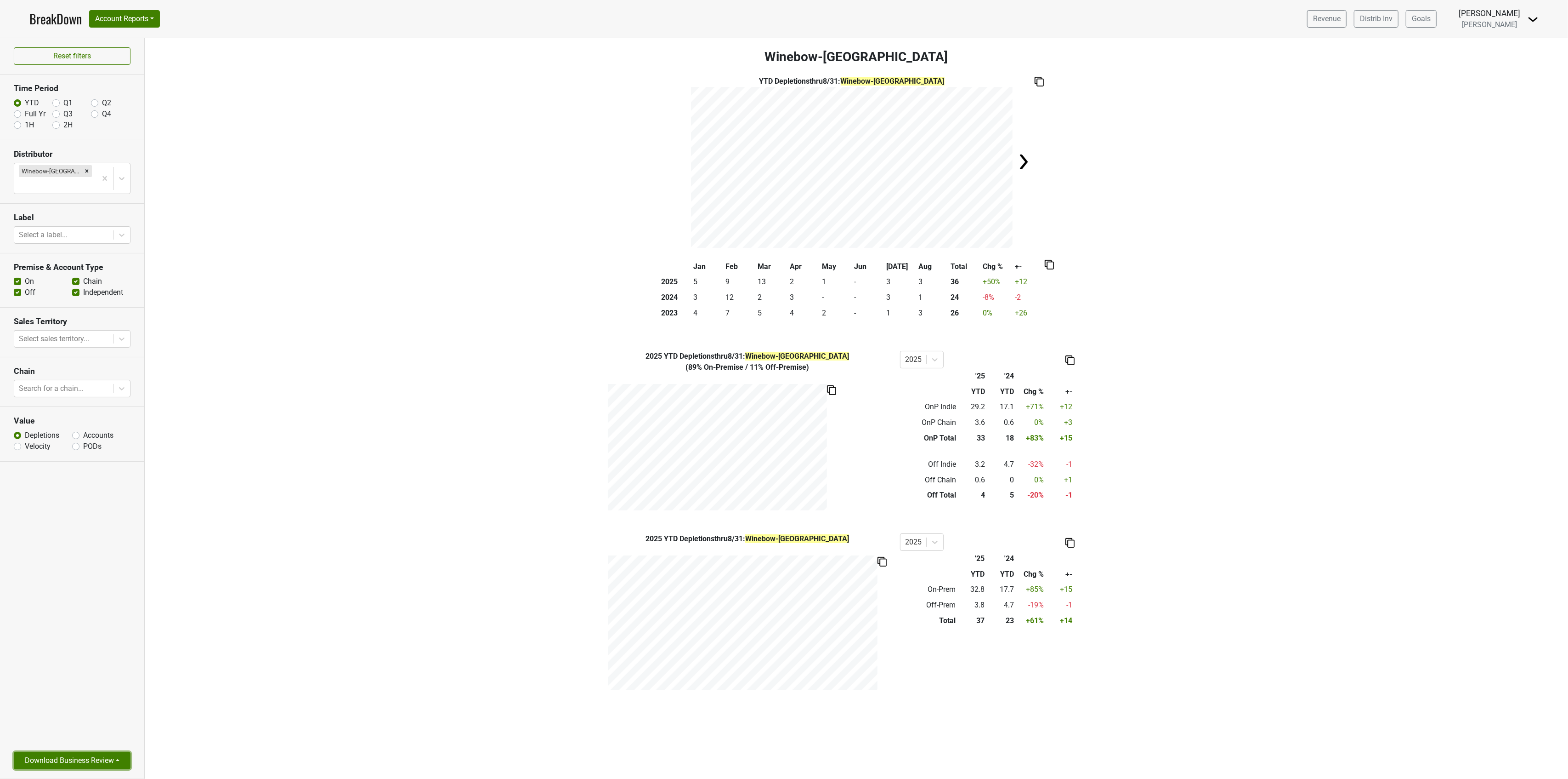
click at [108, 766] on button "Download Business Review" at bounding box center [72, 760] width 117 height 18
click at [74, 736] on link "Graphs Only PDF" at bounding box center [64, 739] width 100 height 15
click at [1020, 155] on img at bounding box center [1024, 162] width 18 height 18
click at [668, 166] on div "YTD Depletions thru 8/31 : Winebow-FL" at bounding box center [856, 162] width 1423 height 172
click at [679, 166] on img at bounding box center [680, 162] width 18 height 18
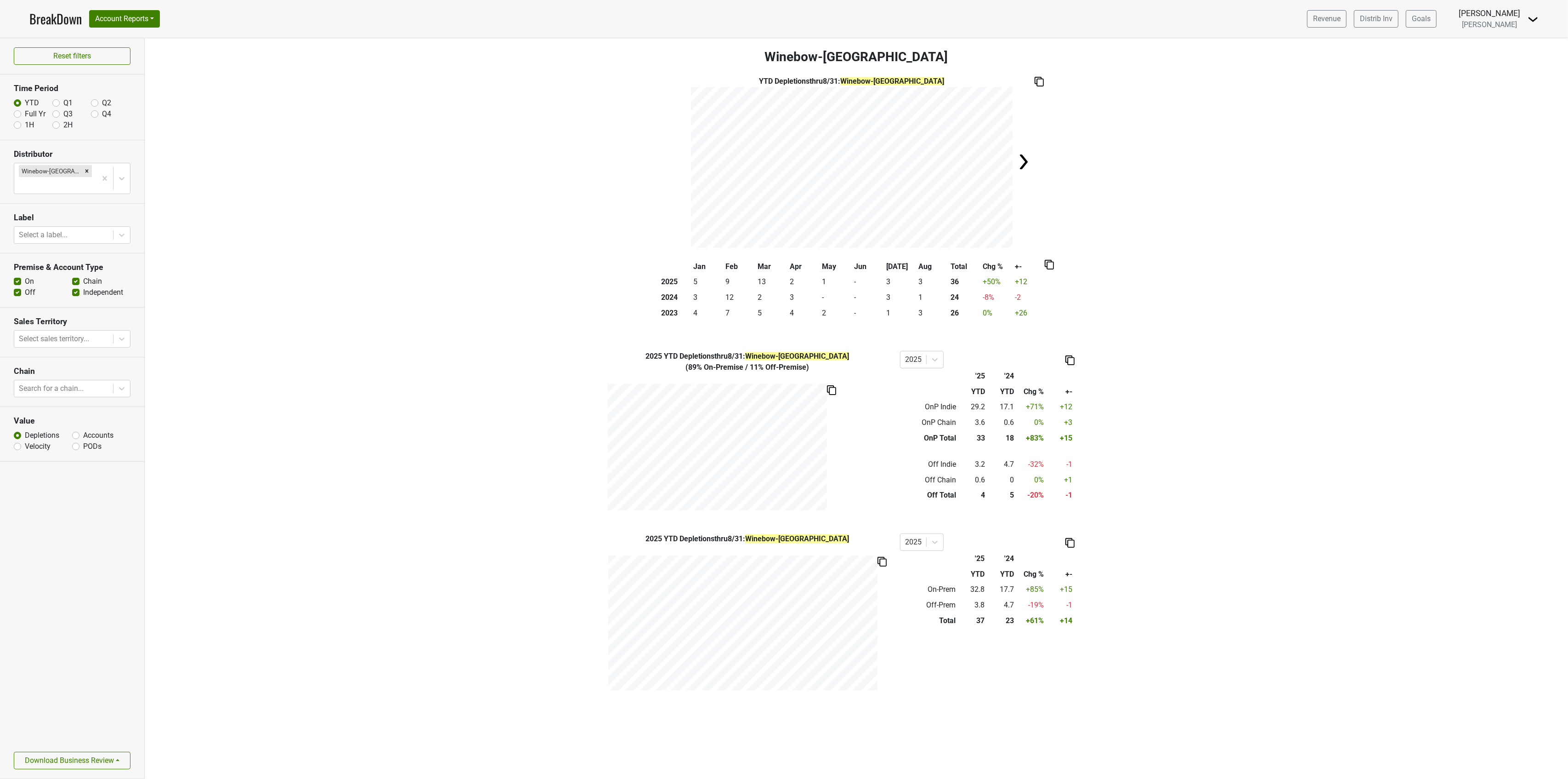
click at [1531, 21] on img at bounding box center [1533, 19] width 11 height 11
click at [1385, 77] on div "YTD Depletions thru 8/31 : Winebow-FL" at bounding box center [856, 162] width 1423 height 172
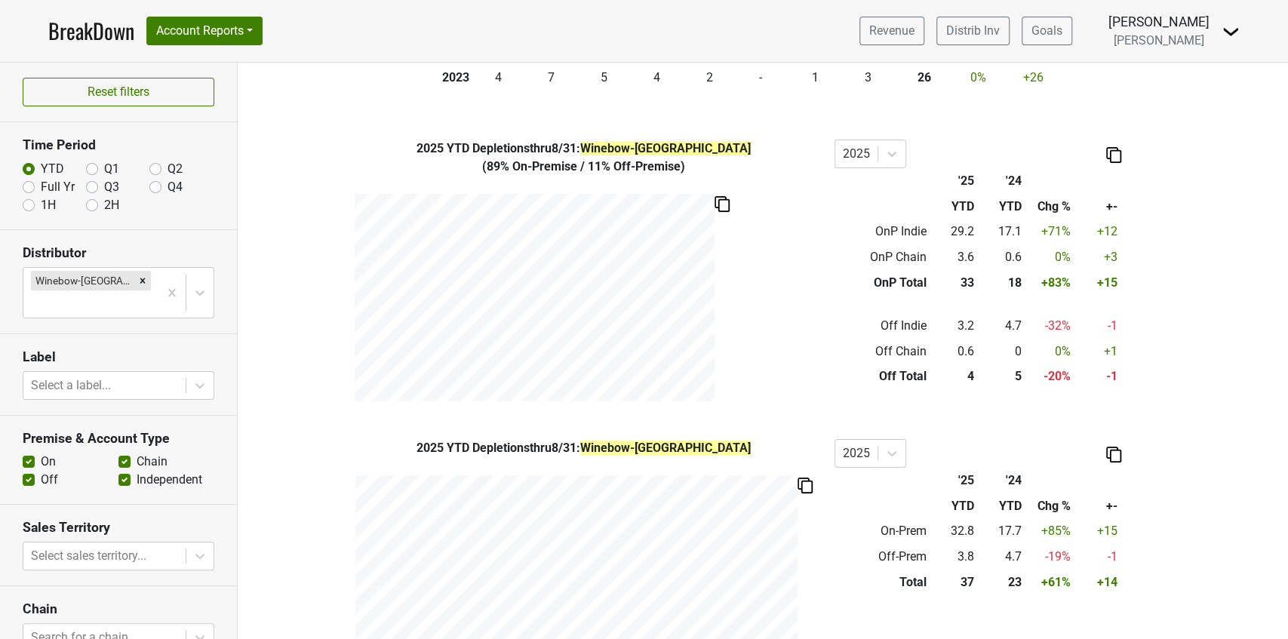
scroll to position [453, 0]
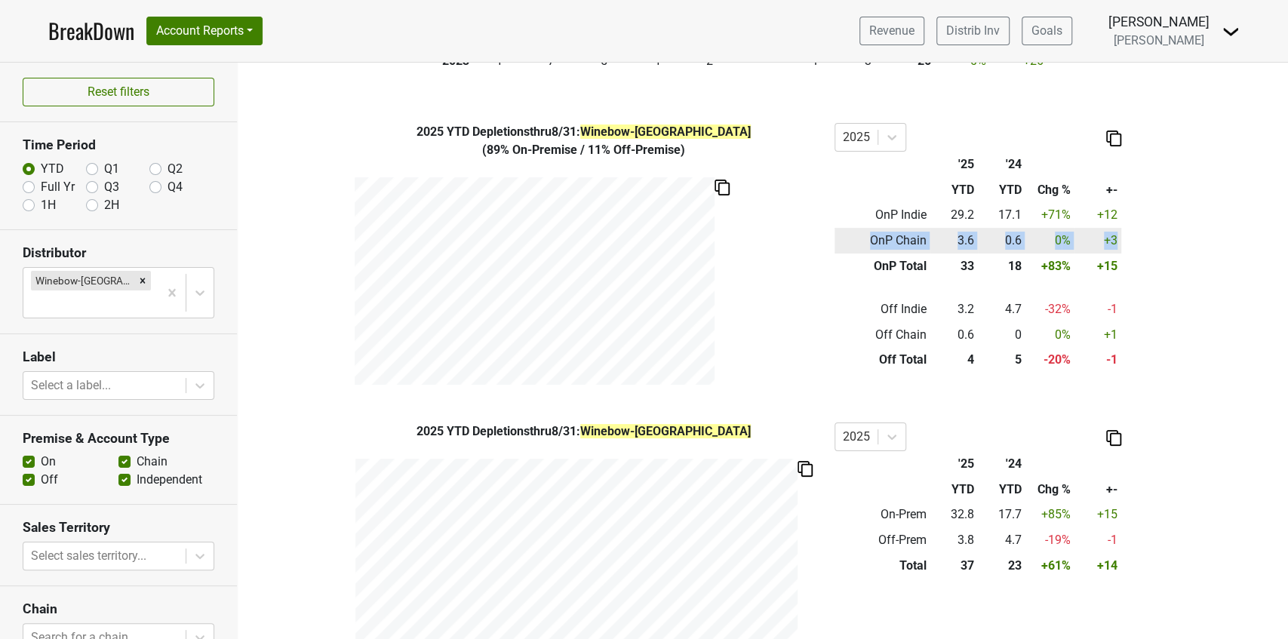
drag, startPoint x: 863, startPoint y: 237, endPoint x: 1117, endPoint y: 245, distance: 253.7
click at [1117, 245] on tr "OnP Chain 3.6 0.6 0 % +3" at bounding box center [978, 241] width 287 height 26
click at [1150, 247] on div "2025 YTD Depletions thru 8/31 : Winebow-FL ( 89% On-Premise / 11% Off-Premise )…" at bounding box center [763, 254] width 860 height 262
drag, startPoint x: 866, startPoint y: 241, endPoint x: 1111, endPoint y: 243, distance: 245.3
click at [1111, 243] on tr "OnP Chain 3.6 0.6 0 % +3" at bounding box center [978, 241] width 287 height 26
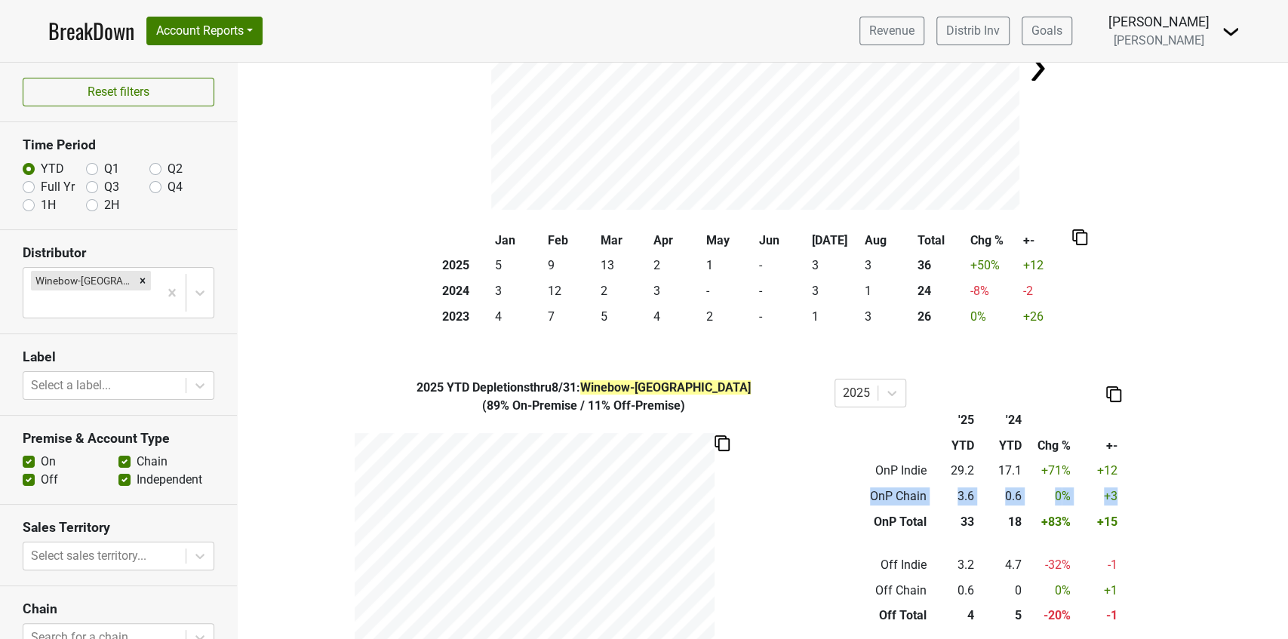
scroll to position [214, 0]
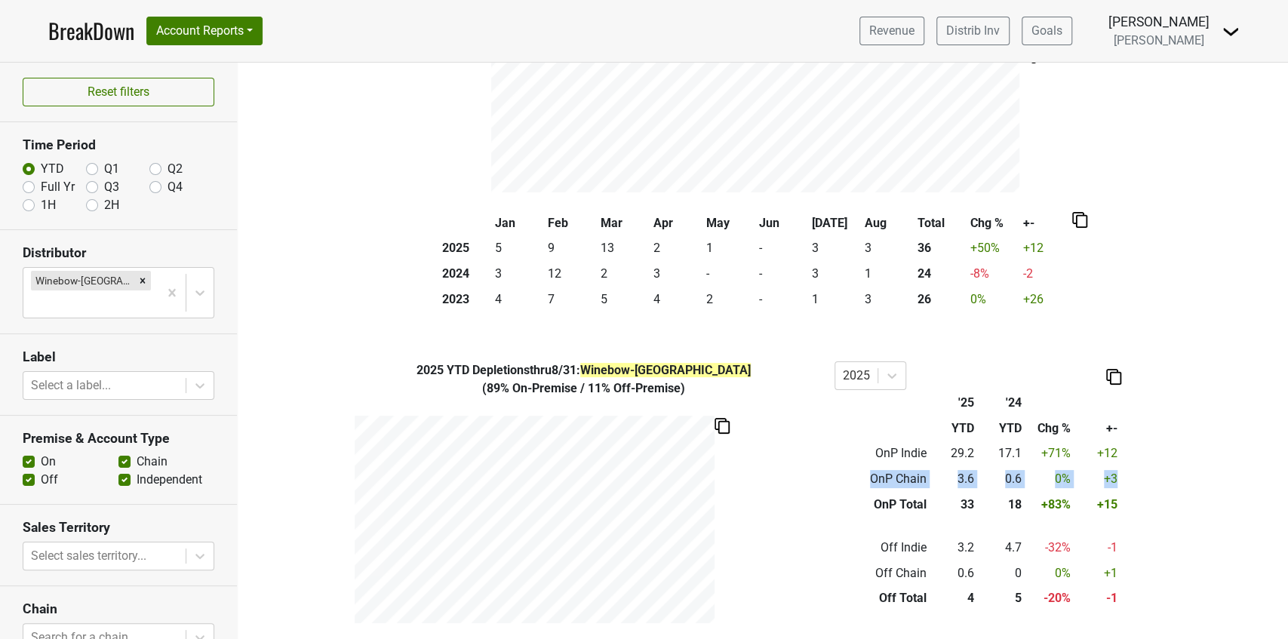
click at [1081, 220] on img at bounding box center [1080, 220] width 15 height 16
click at [1081, 186] on div "Export to Excel" at bounding box center [1076, 191] width 75 height 22
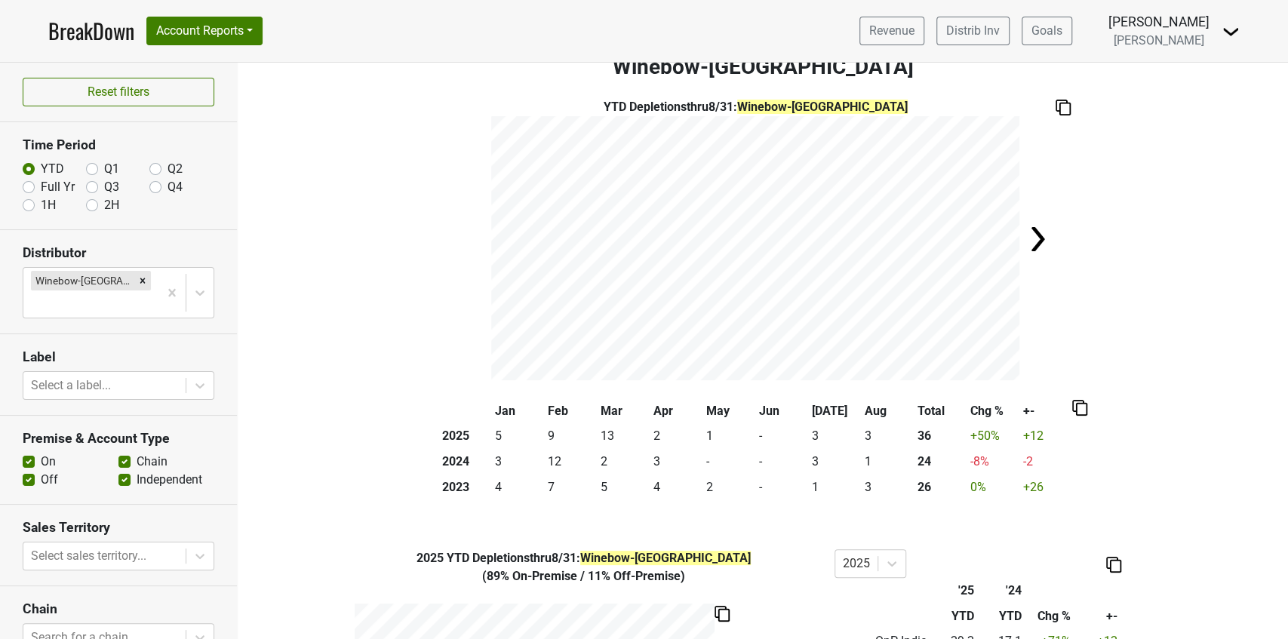
scroll to position [50, 0]
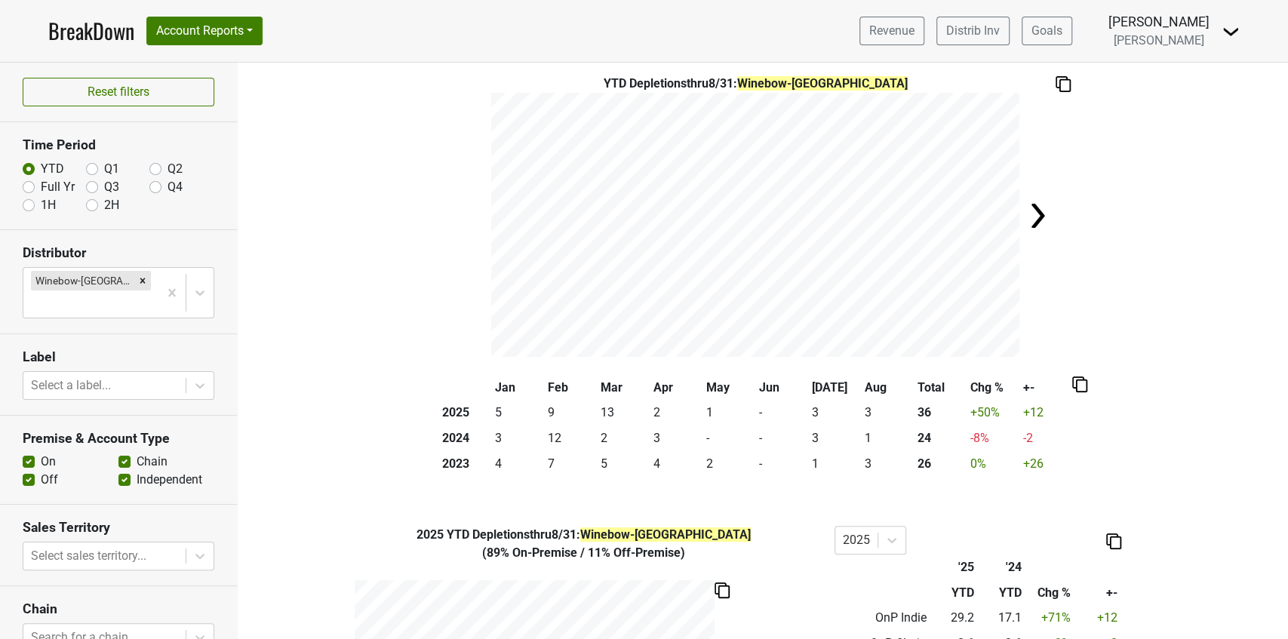
click at [1064, 81] on img at bounding box center [1063, 84] width 15 height 16
click at [1193, 607] on div "× Close alert Saved to Clipboard" at bounding box center [1193, 608] width 166 height 38
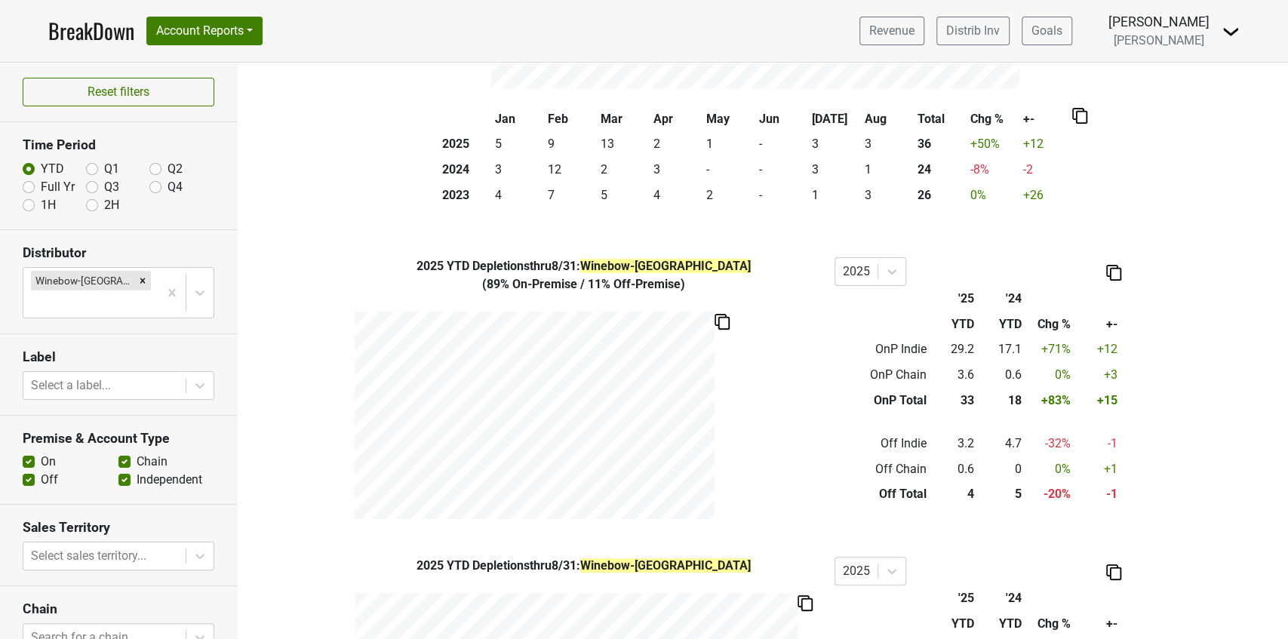
scroll to position [352, 0]
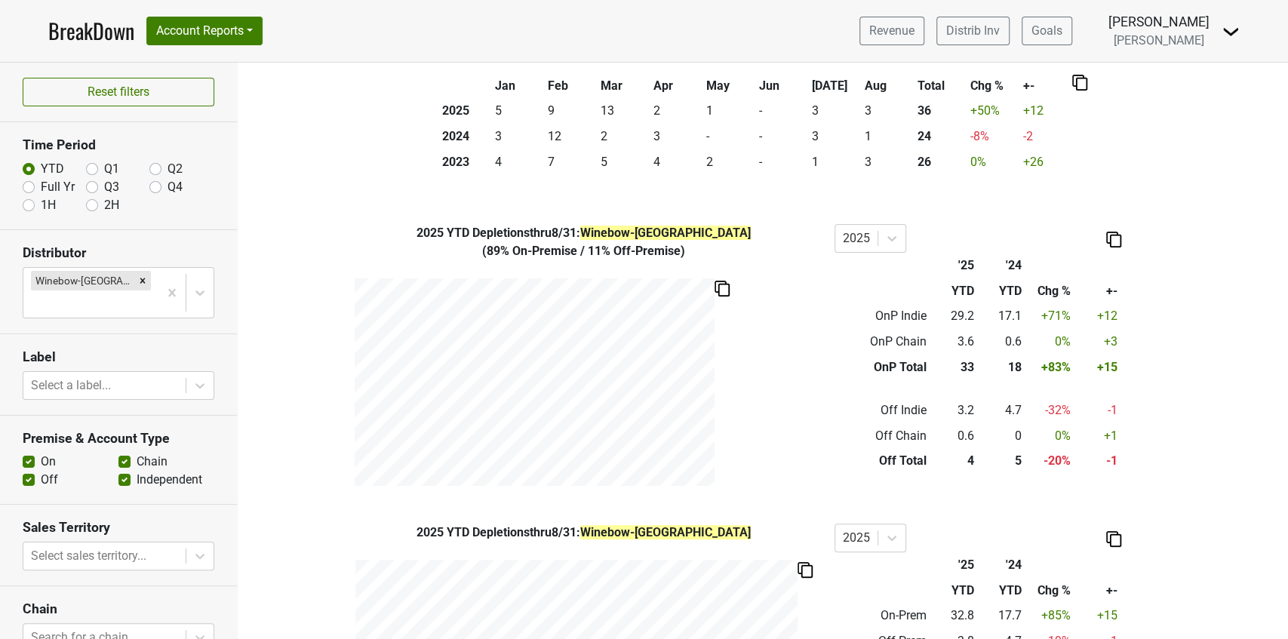
click at [725, 288] on img at bounding box center [722, 289] width 15 height 16
click at [1117, 234] on img at bounding box center [1113, 240] width 15 height 16
click at [1116, 195] on div "Copy as Image" at bounding box center [1110, 188] width 75 height 22
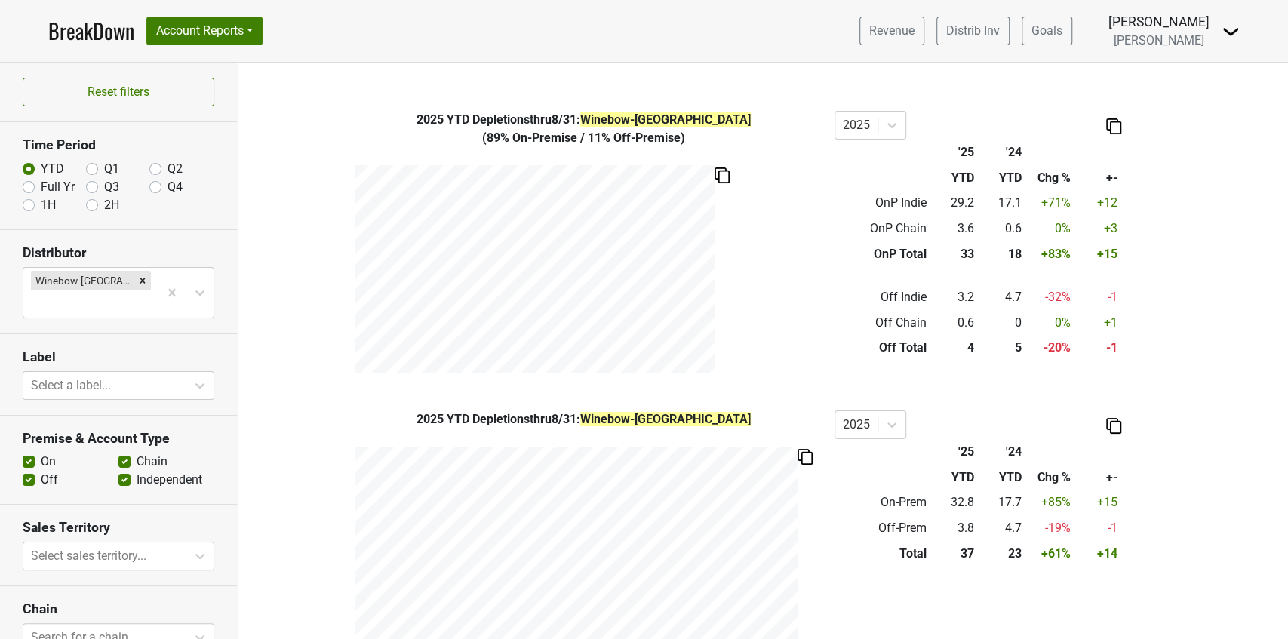
scroll to position [516, 0]
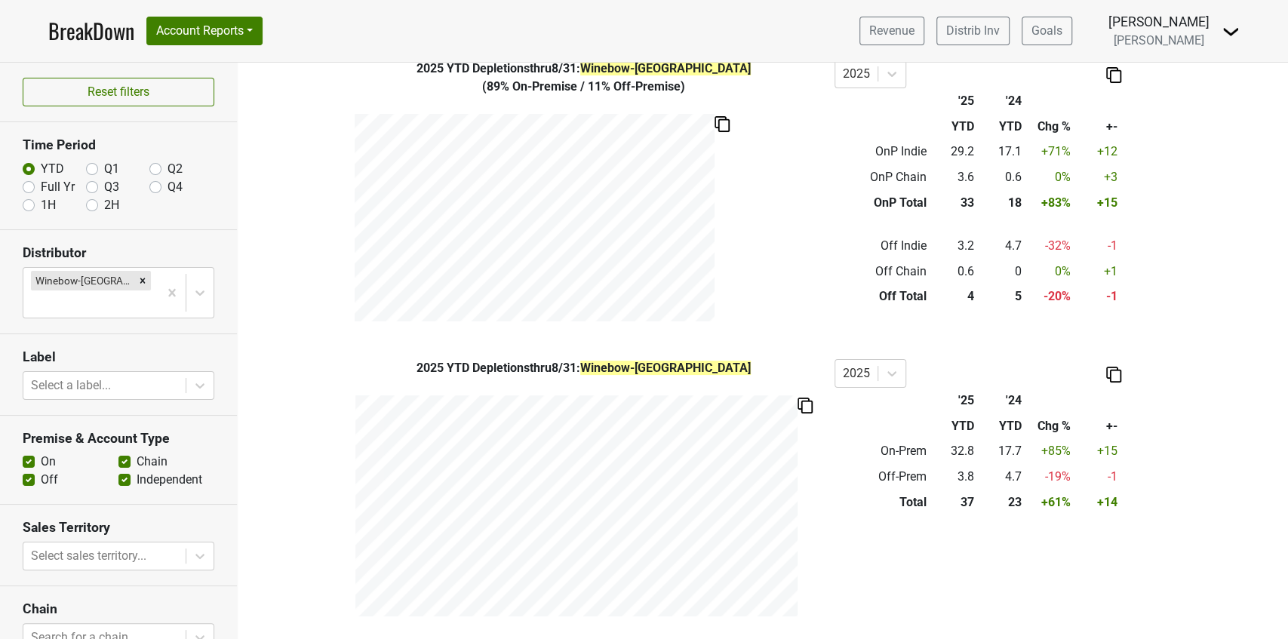
click at [798, 405] on img at bounding box center [805, 406] width 15 height 16
click at [1106, 376] on img at bounding box center [1113, 375] width 15 height 16
click at [1103, 322] on div "Copy as Image" at bounding box center [1110, 323] width 75 height 22
click at [873, 295] on td "Off Total" at bounding box center [883, 298] width 96 height 26
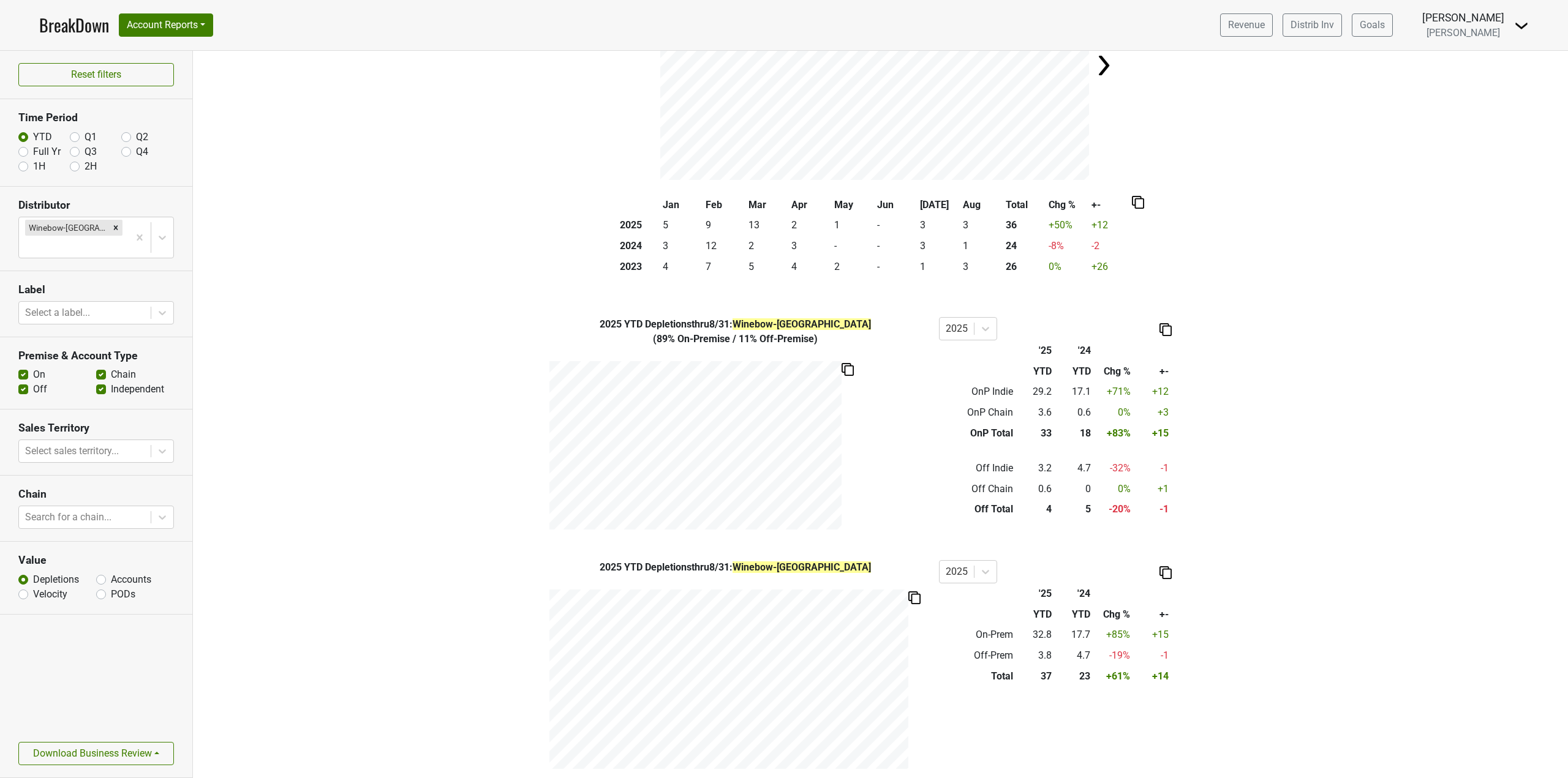
scroll to position [160, 0]
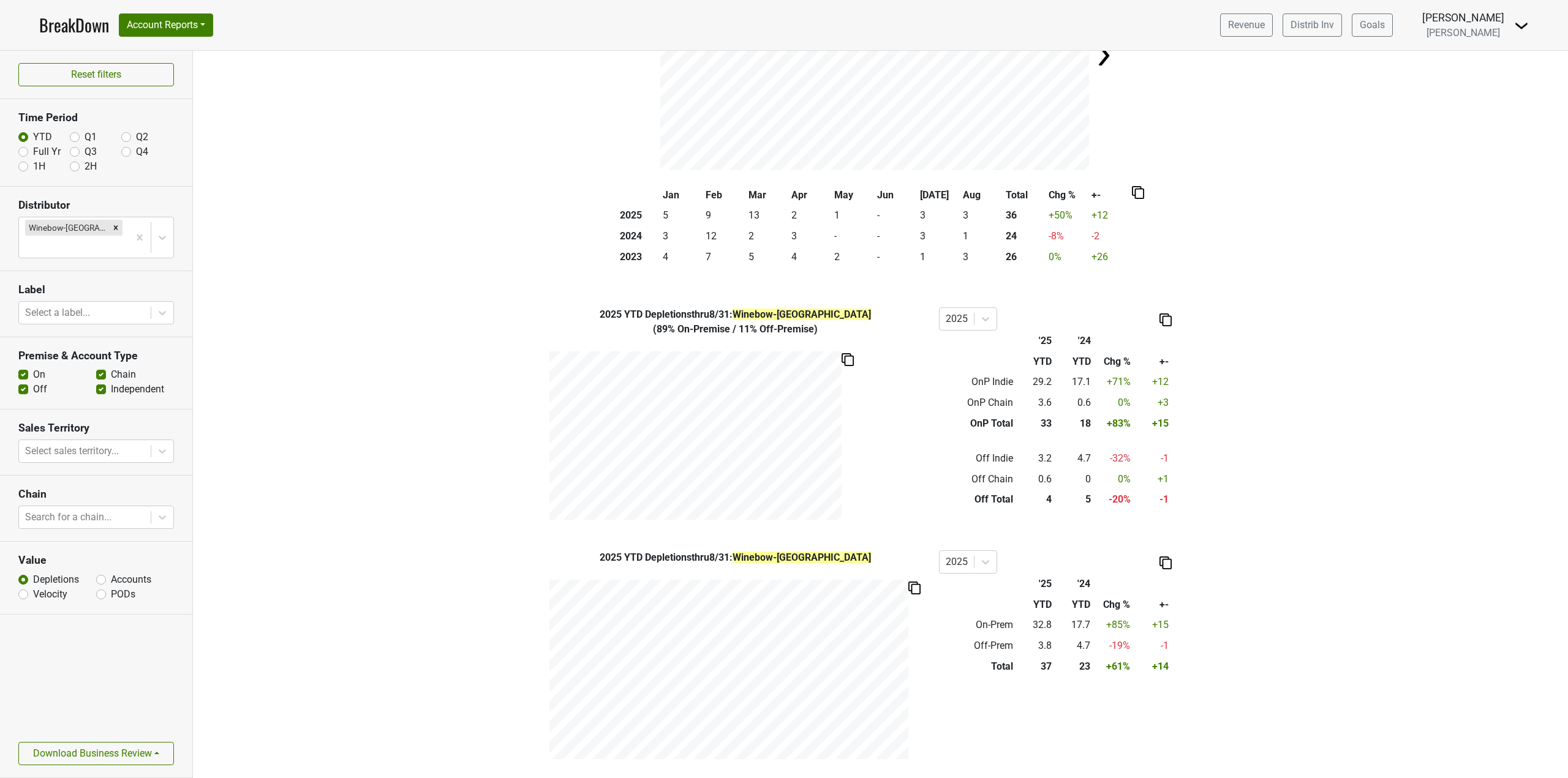
click at [298, 718] on div "2025 YTD Depletions thru 8/31 : Winebow-FL 2025 '25 '24 YTD YTD Chg % +- On-Pre…" at bounding box center [881, 657] width 1375 height 213
click at [155, 757] on button "Download Business Review" at bounding box center [97, 754] width 156 height 24
click at [33, 587] on label "Velocity" at bounding box center [50, 595] width 34 height 15
click at [24, 587] on input "Velocity" at bounding box center [24, 593] width 10 height 12
radio input "true"
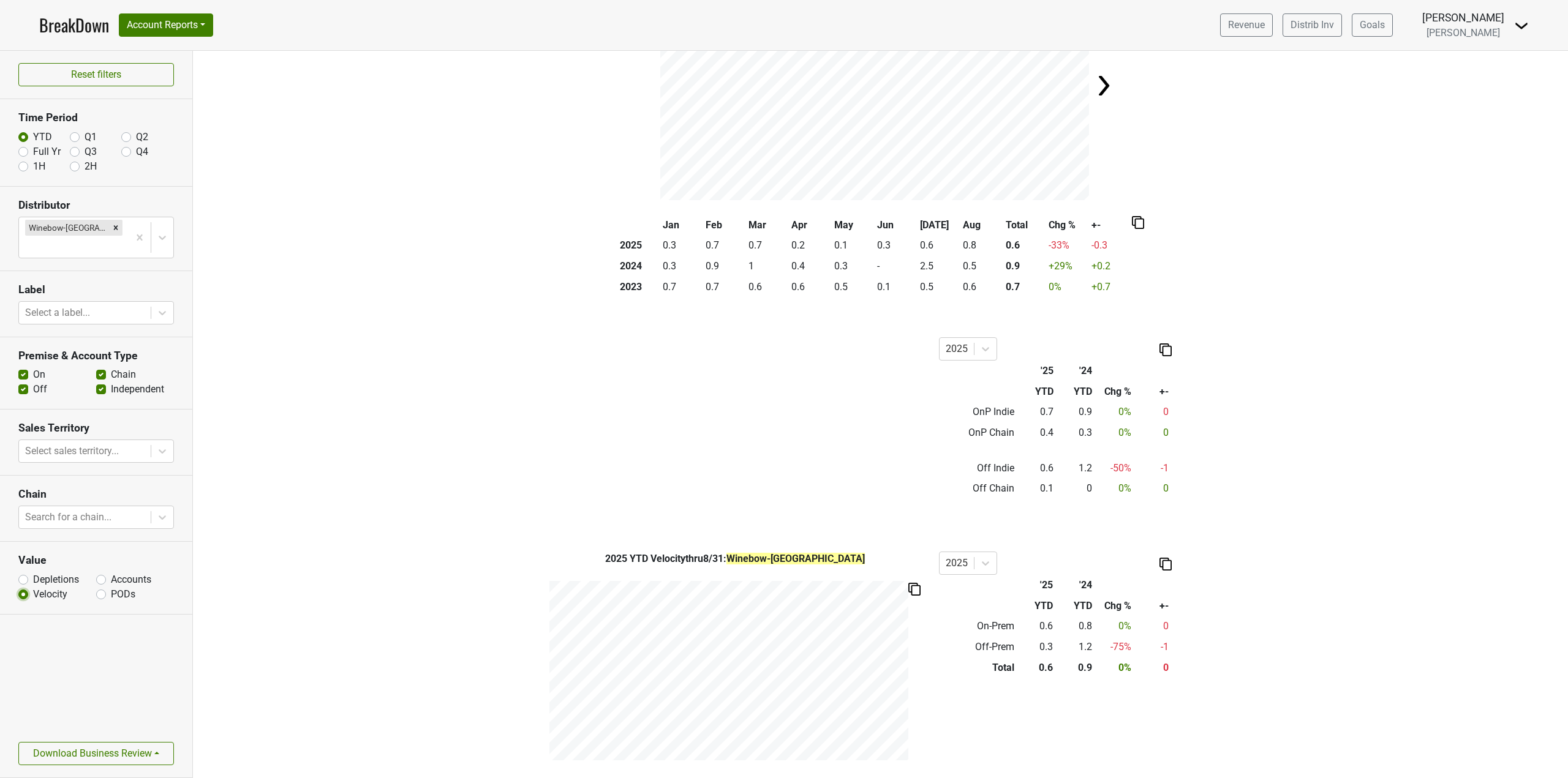
scroll to position [131, 0]
click at [33, 573] on label "Depletions" at bounding box center [56, 580] width 46 height 15
click at [28, 573] on input "Depletions" at bounding box center [24, 578] width 10 height 12
radio input "true"
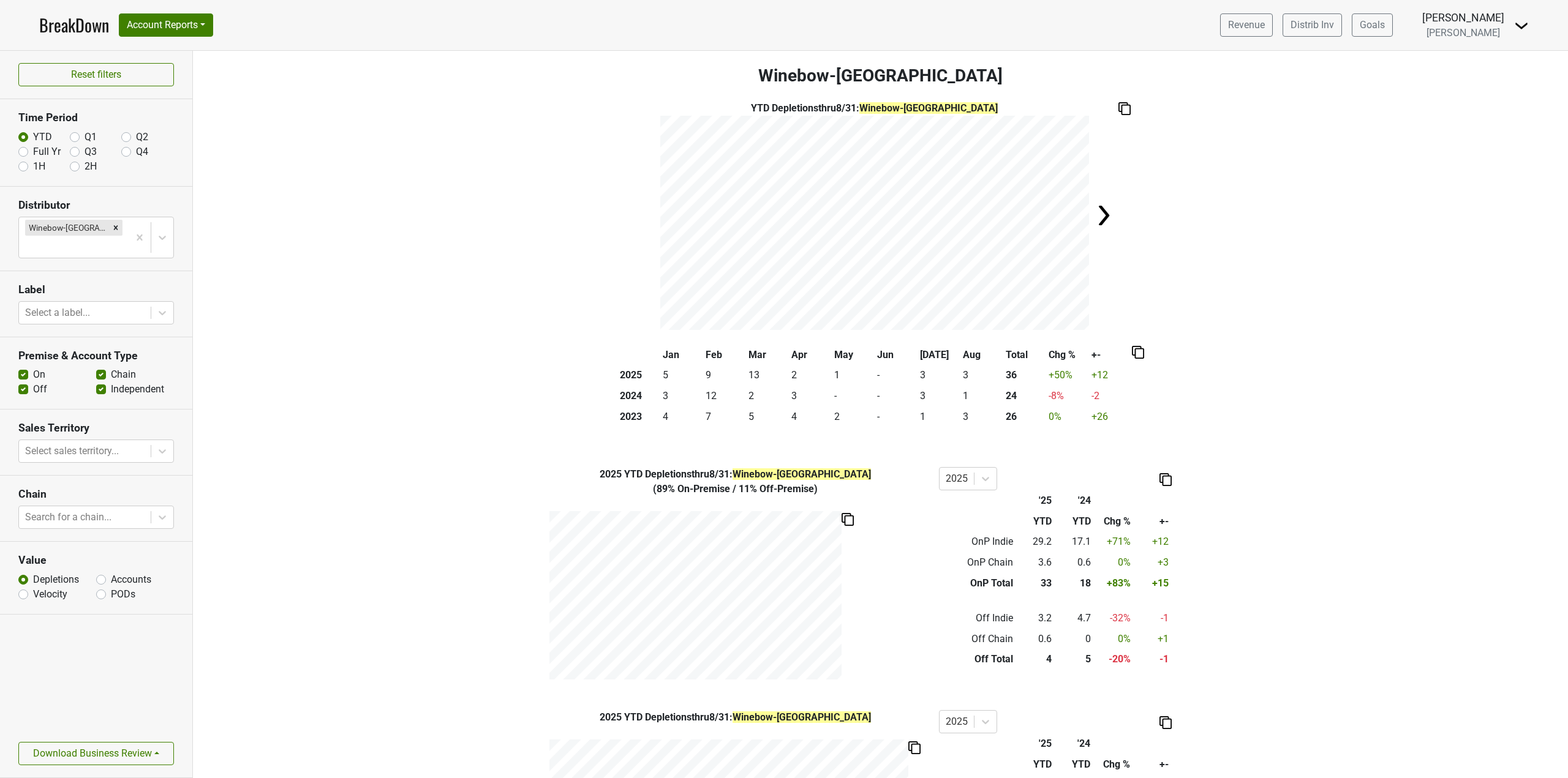
click at [111, 573] on label "Accounts" at bounding box center [131, 580] width 41 height 15
click at [104, 573] on input "Accounts" at bounding box center [101, 578] width 10 height 12
radio input "true"
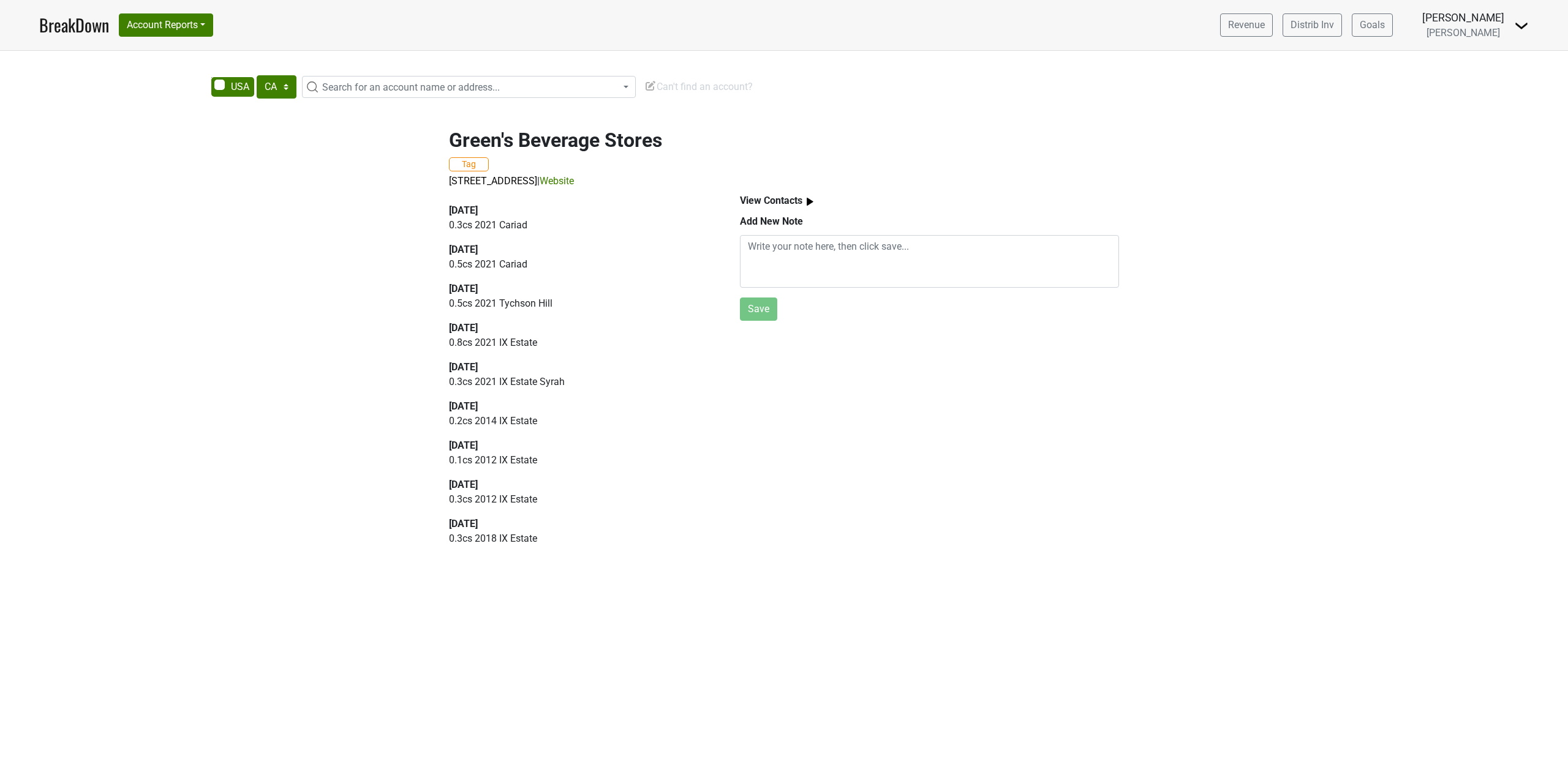
select select "CA"
